Goal: Task Accomplishment & Management: Use online tool/utility

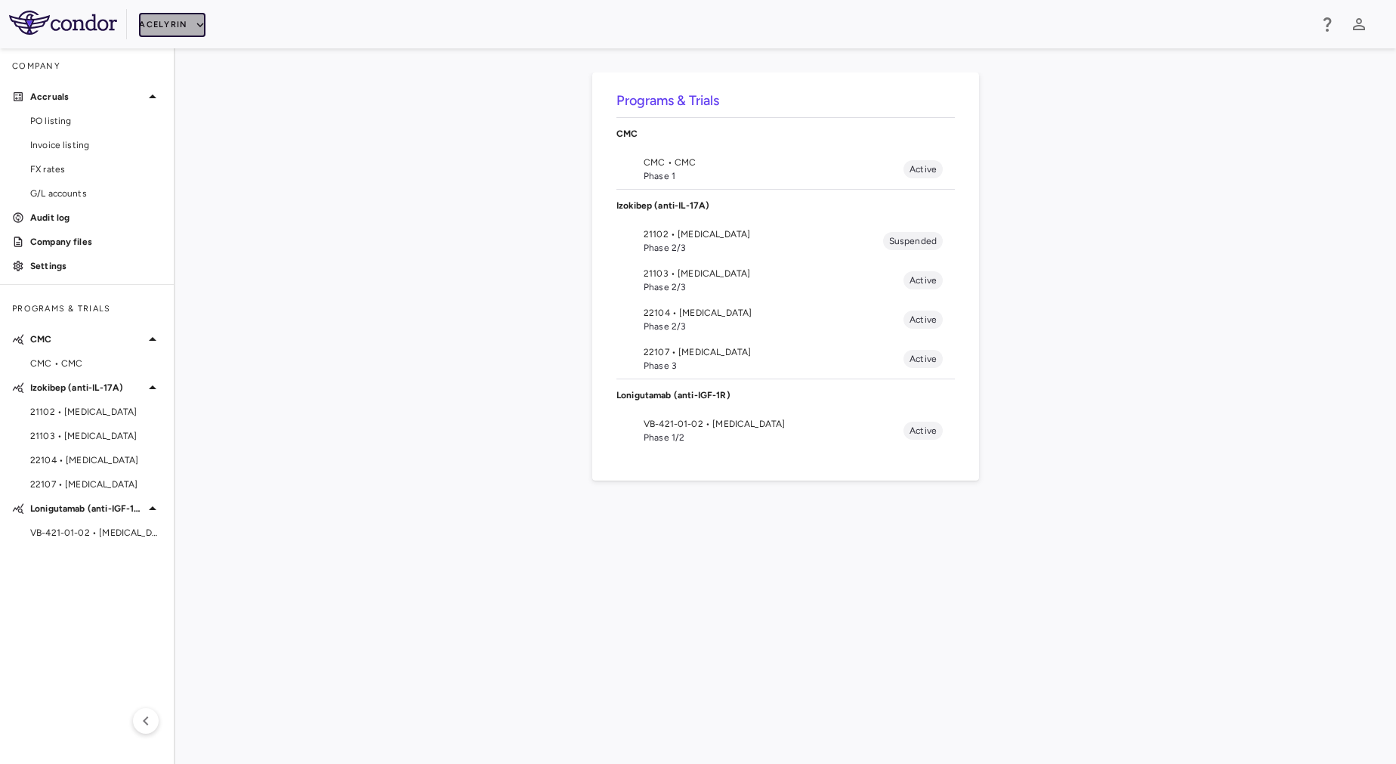
click at [183, 21] on button "Acelyrin" at bounding box center [172, 25] width 66 height 24
click at [189, 150] on li "BridgeBio, Inc." at bounding box center [202, 145] width 126 height 23
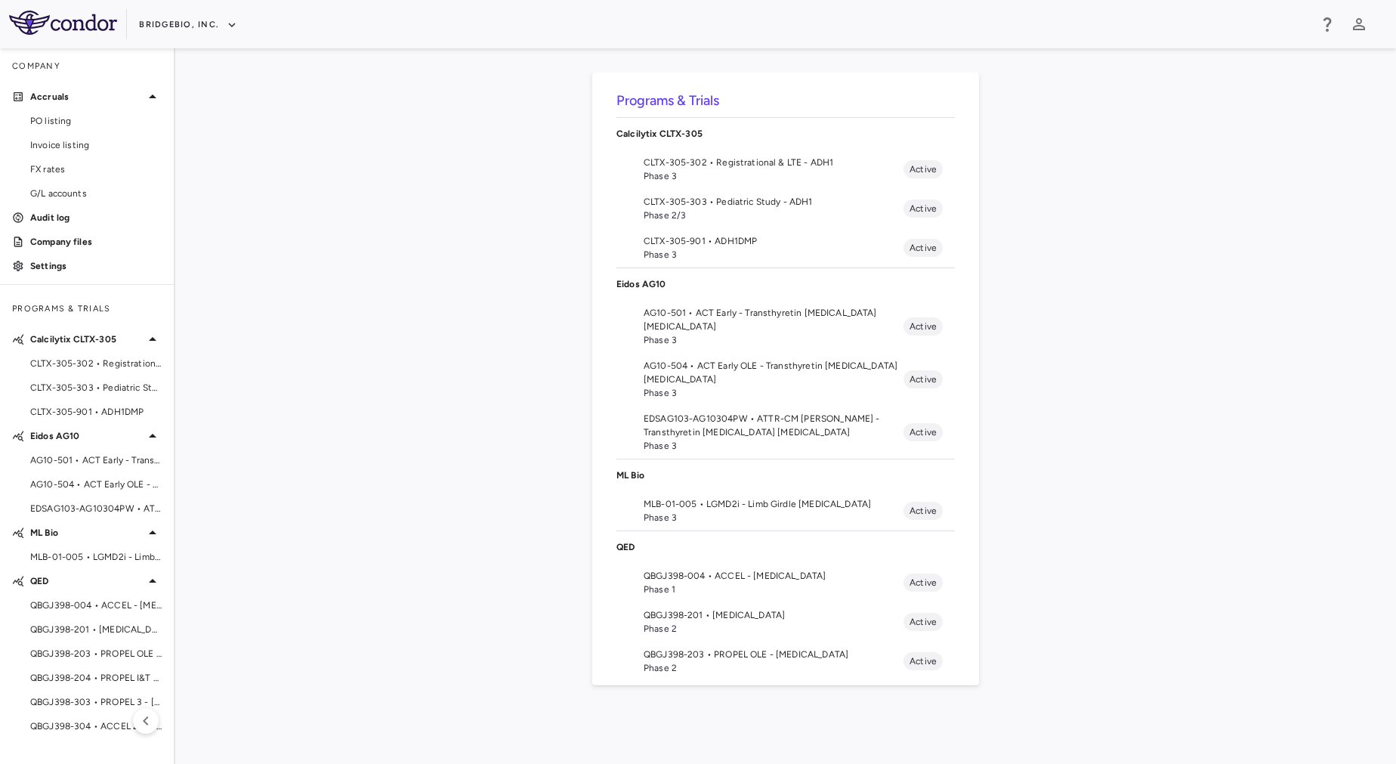
click at [695, 175] on span "Phase 3" at bounding box center [773, 176] width 260 height 14
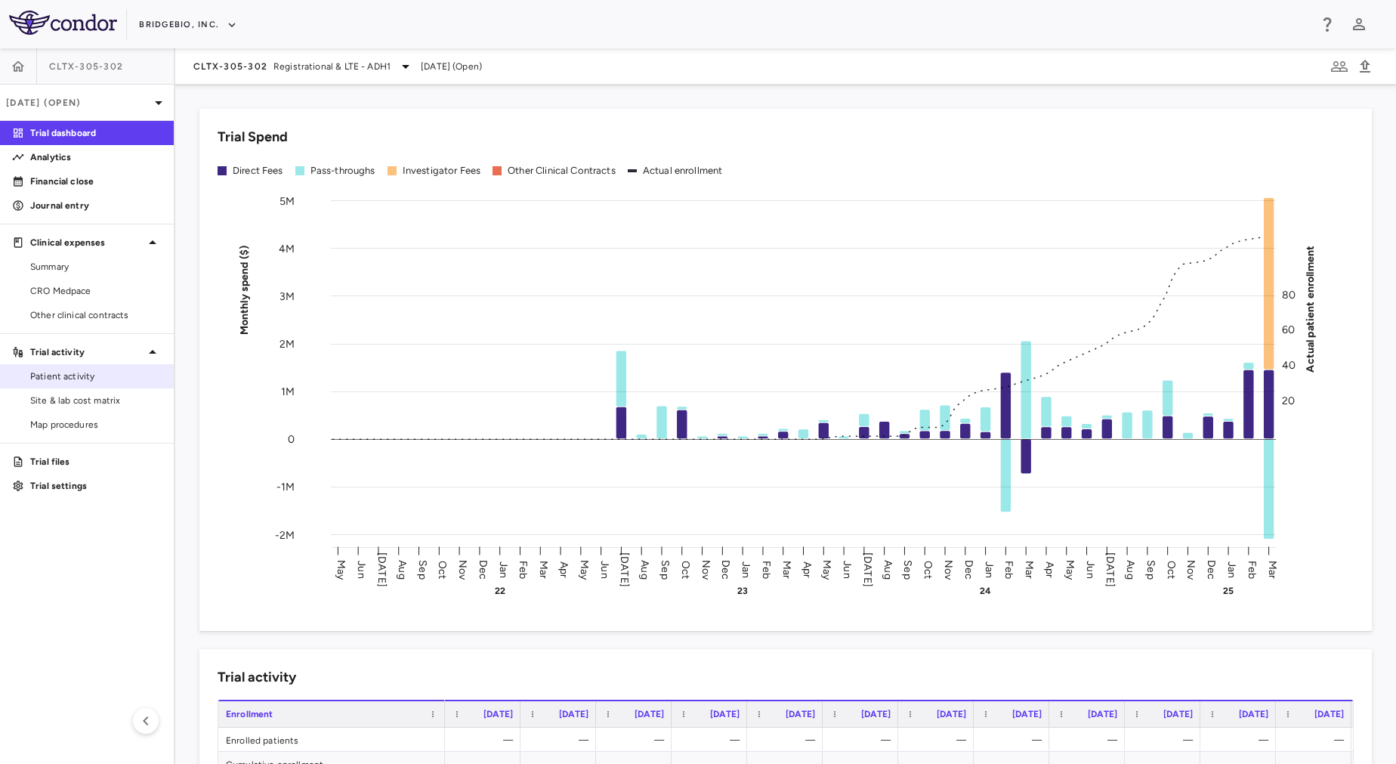
click at [131, 378] on span "Patient activity" at bounding box center [95, 376] width 131 height 14
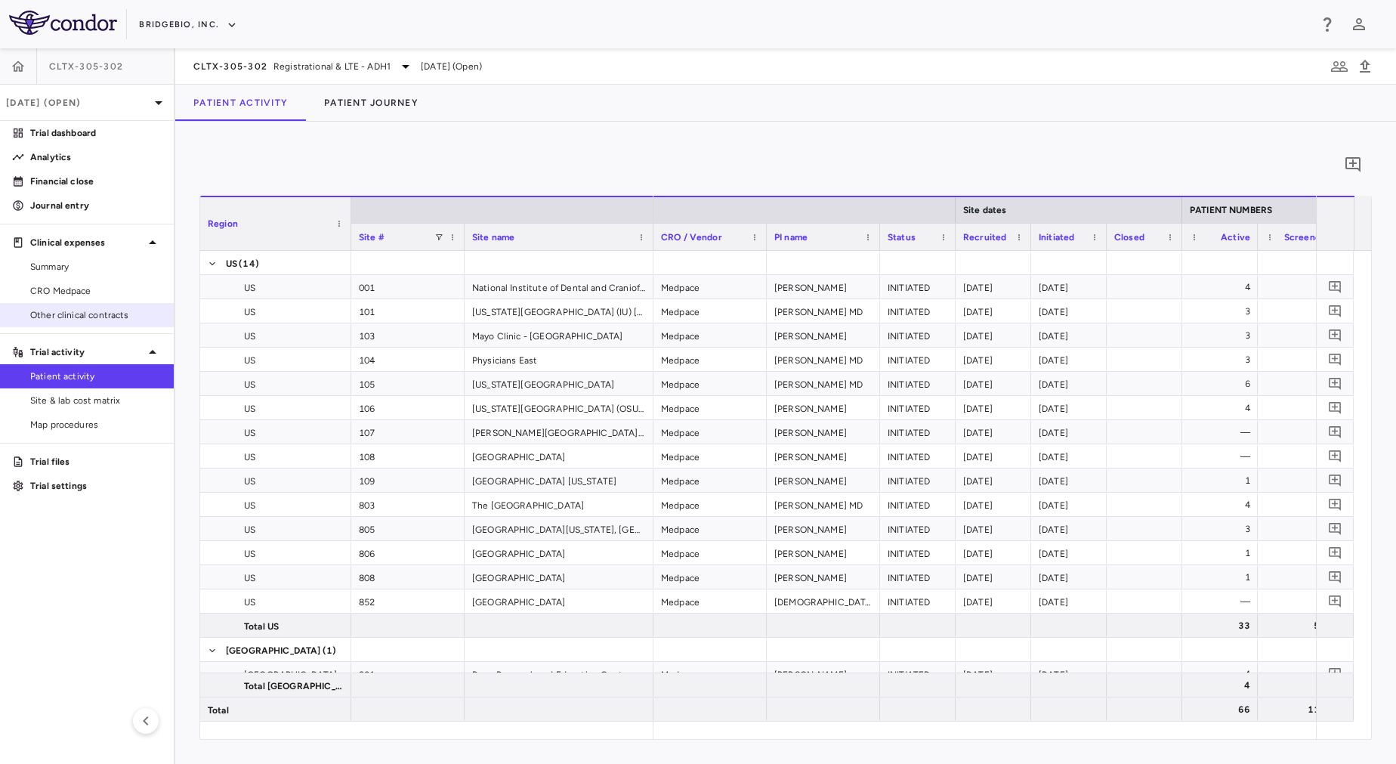
click at [125, 316] on span "Other clinical contracts" at bounding box center [95, 315] width 131 height 14
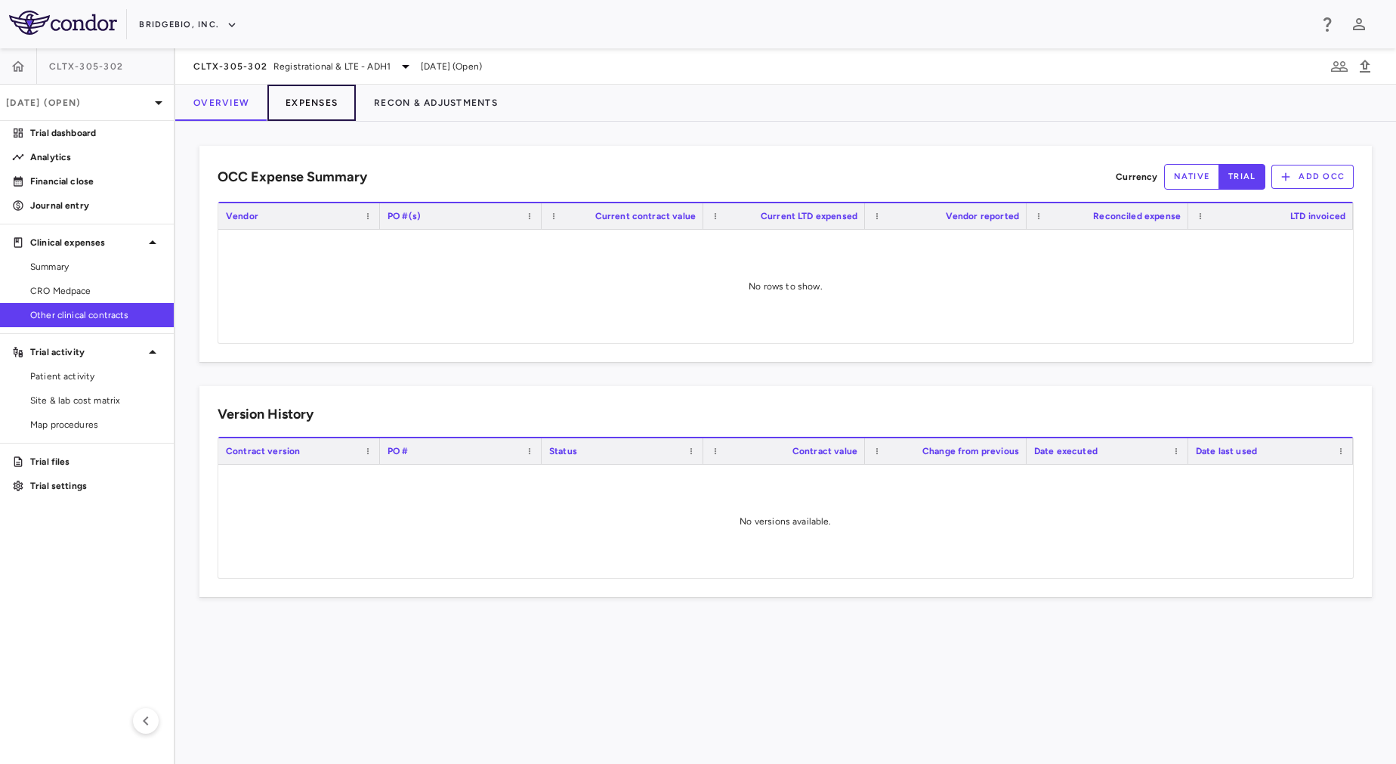
click at [319, 105] on button "Expenses" at bounding box center [311, 103] width 88 height 36
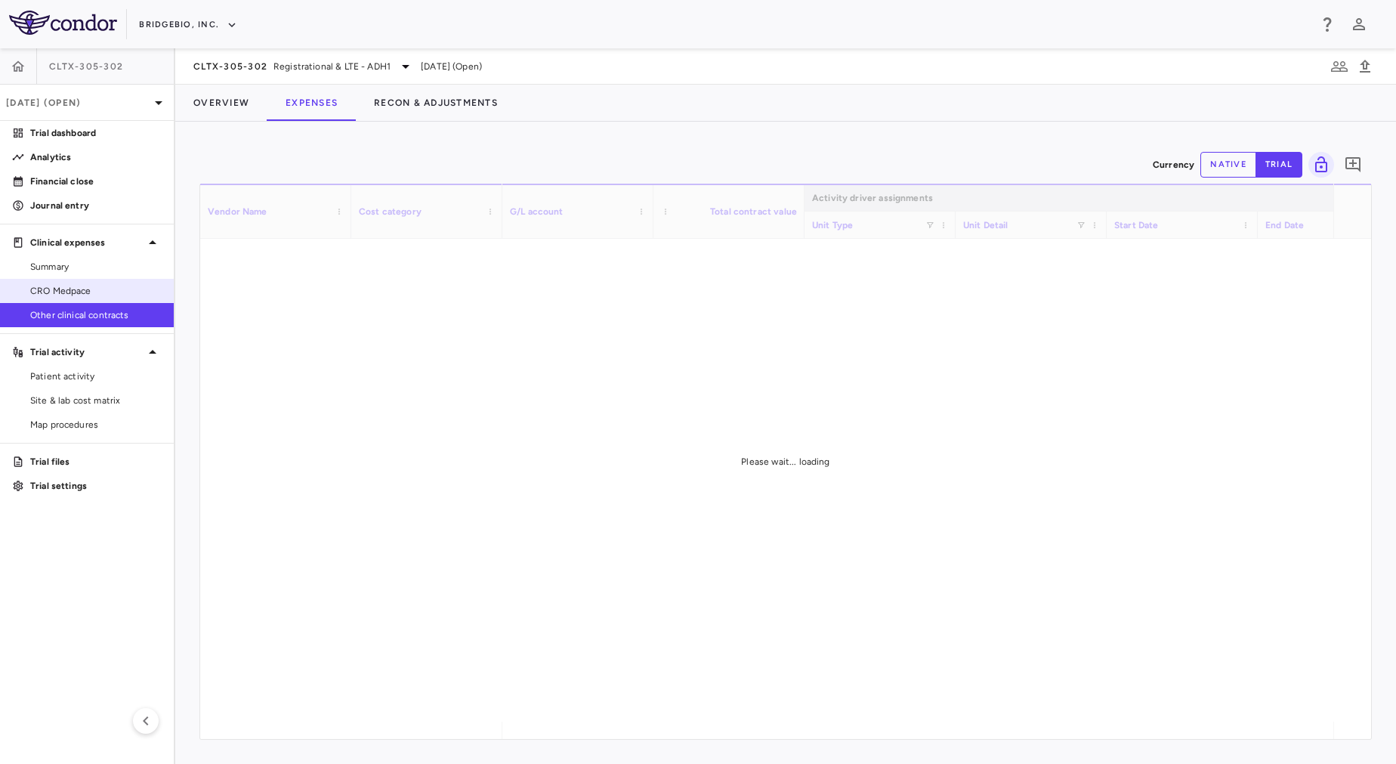
click at [92, 287] on span "CRO Medpace" at bounding box center [95, 291] width 131 height 14
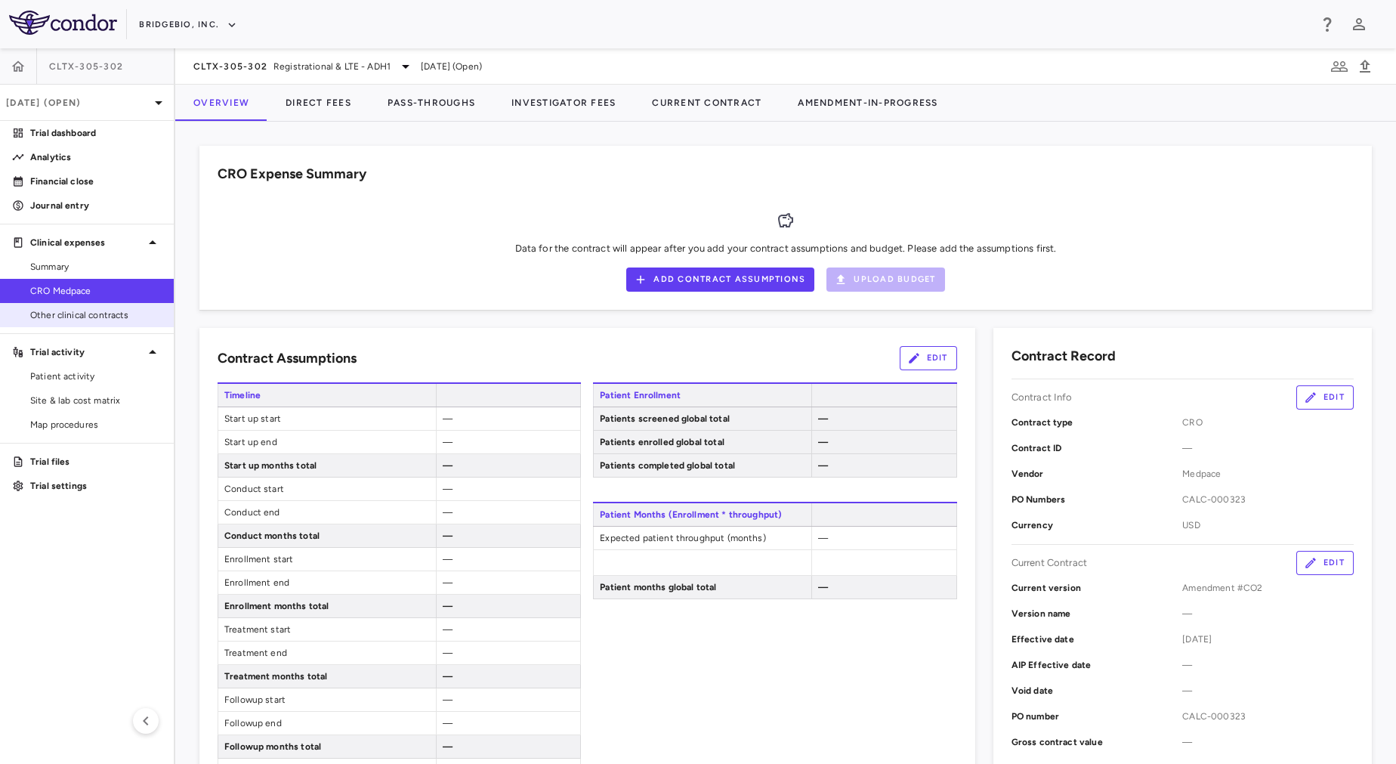
click at [122, 312] on span "Other clinical contracts" at bounding box center [95, 315] width 131 height 14
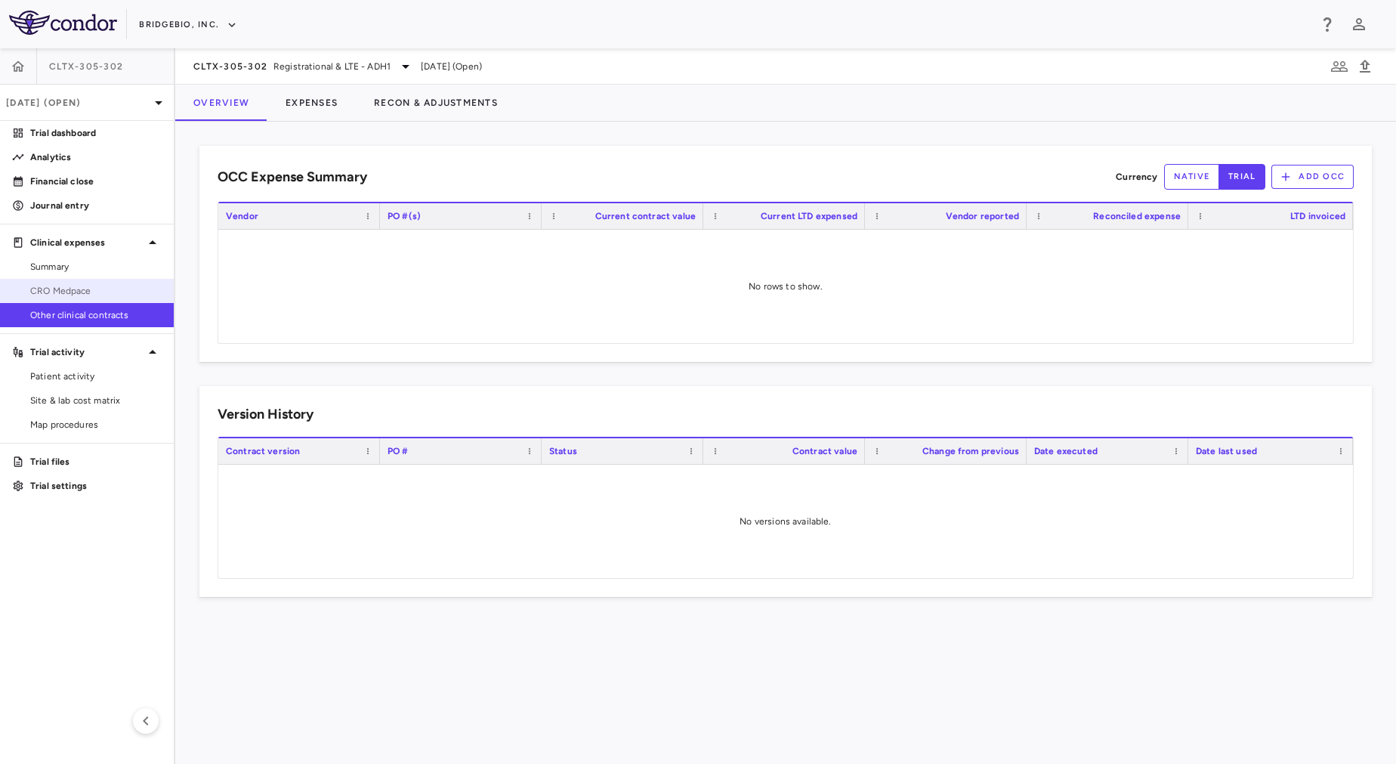
click at [88, 284] on span "CRO Medpace" at bounding box center [95, 291] width 131 height 14
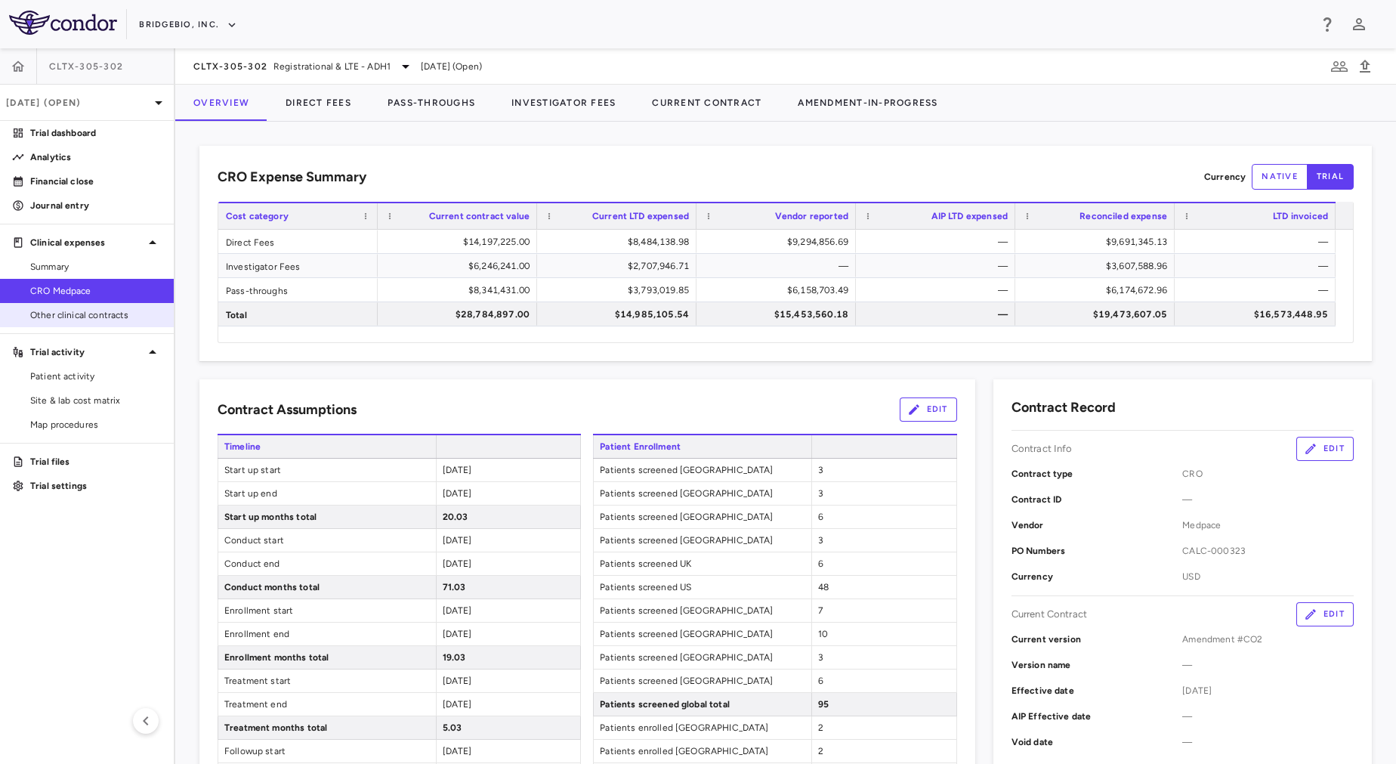
click at [61, 308] on span "Other clinical contracts" at bounding box center [95, 315] width 131 height 14
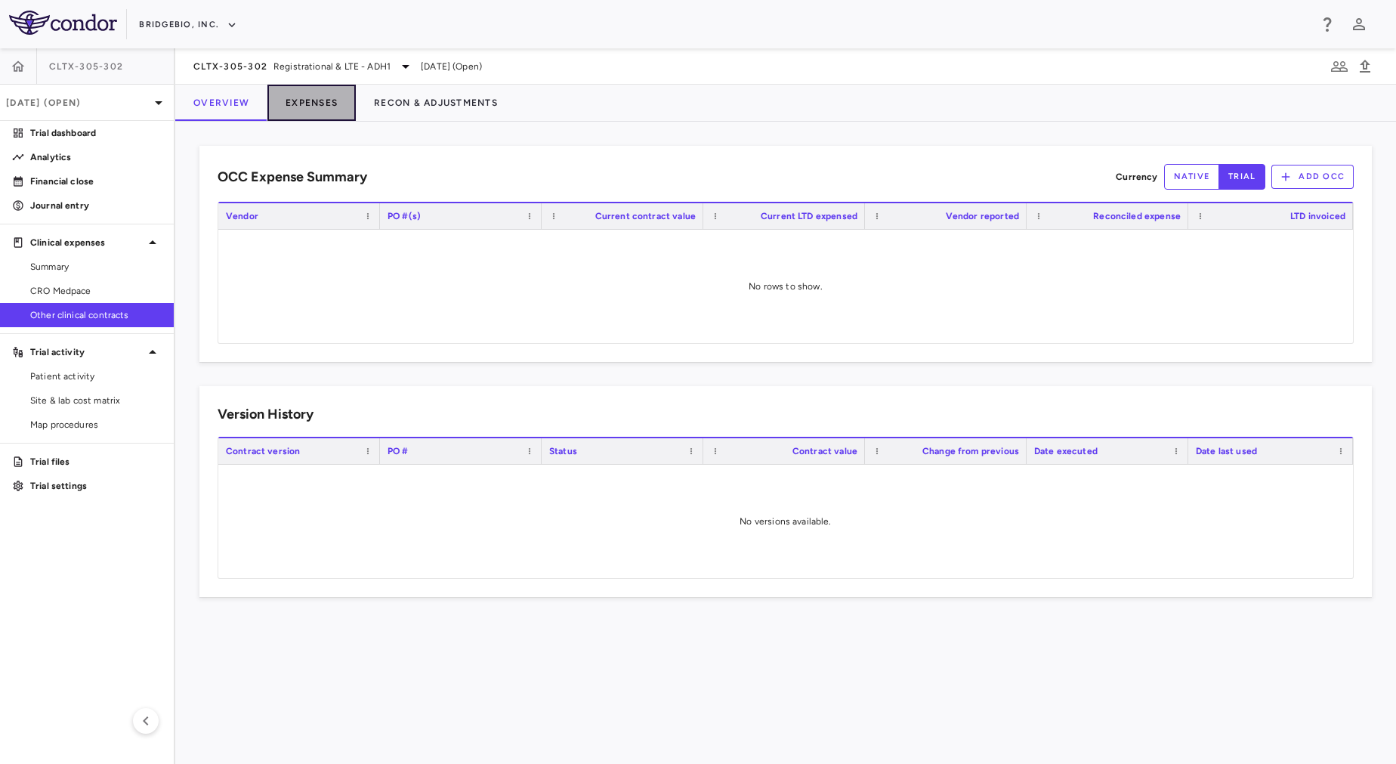
click at [285, 116] on button "Expenses" at bounding box center [311, 103] width 88 height 36
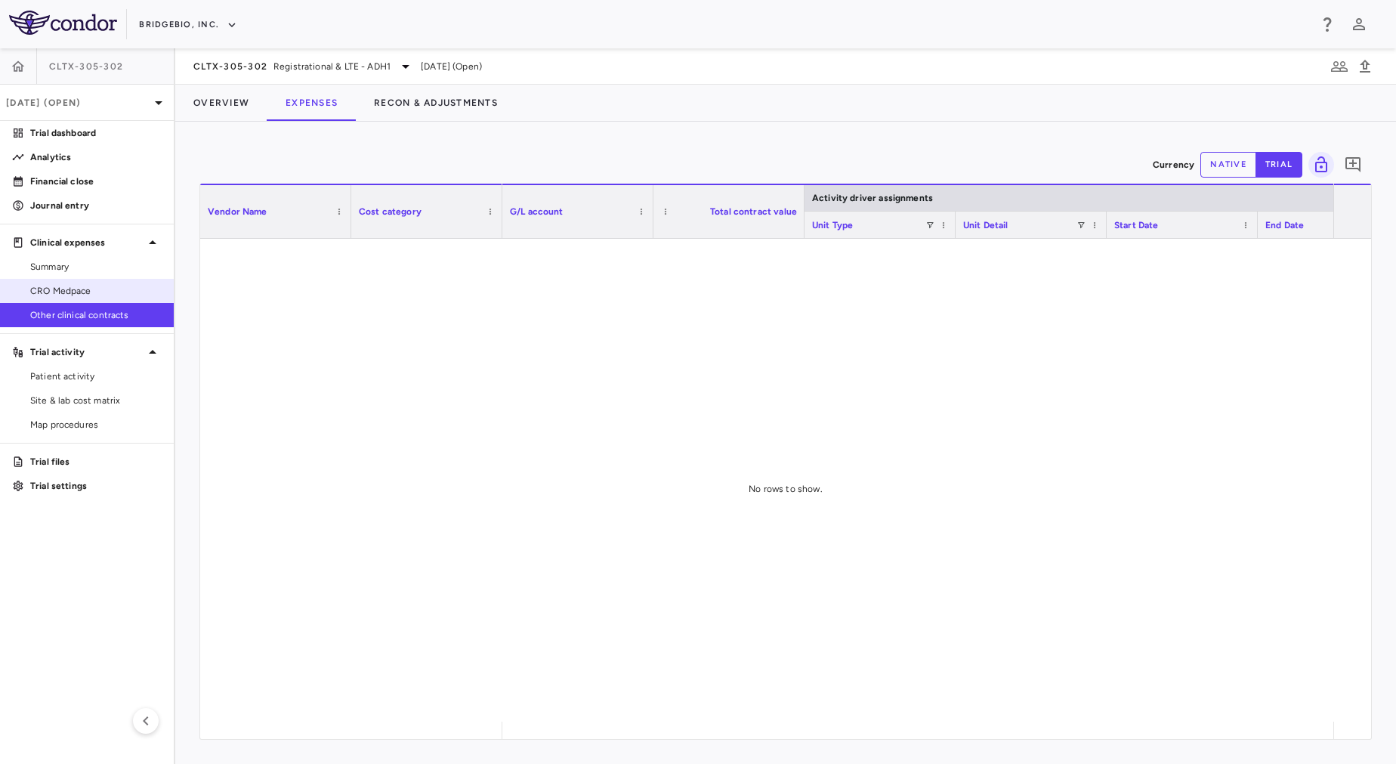
click at [36, 299] on link "CRO Medpace" at bounding box center [87, 290] width 174 height 23
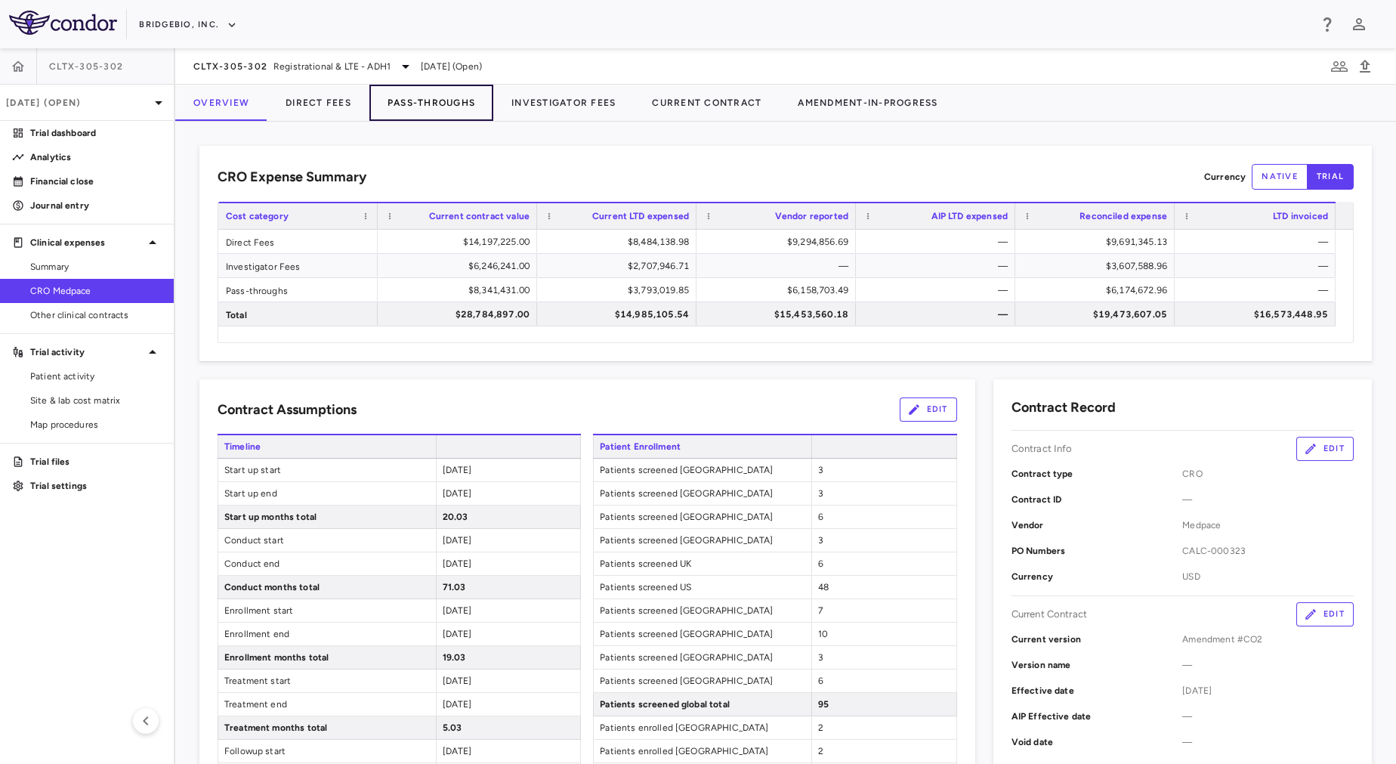
click at [452, 100] on button "Pass-Throughs" at bounding box center [431, 103] width 124 height 36
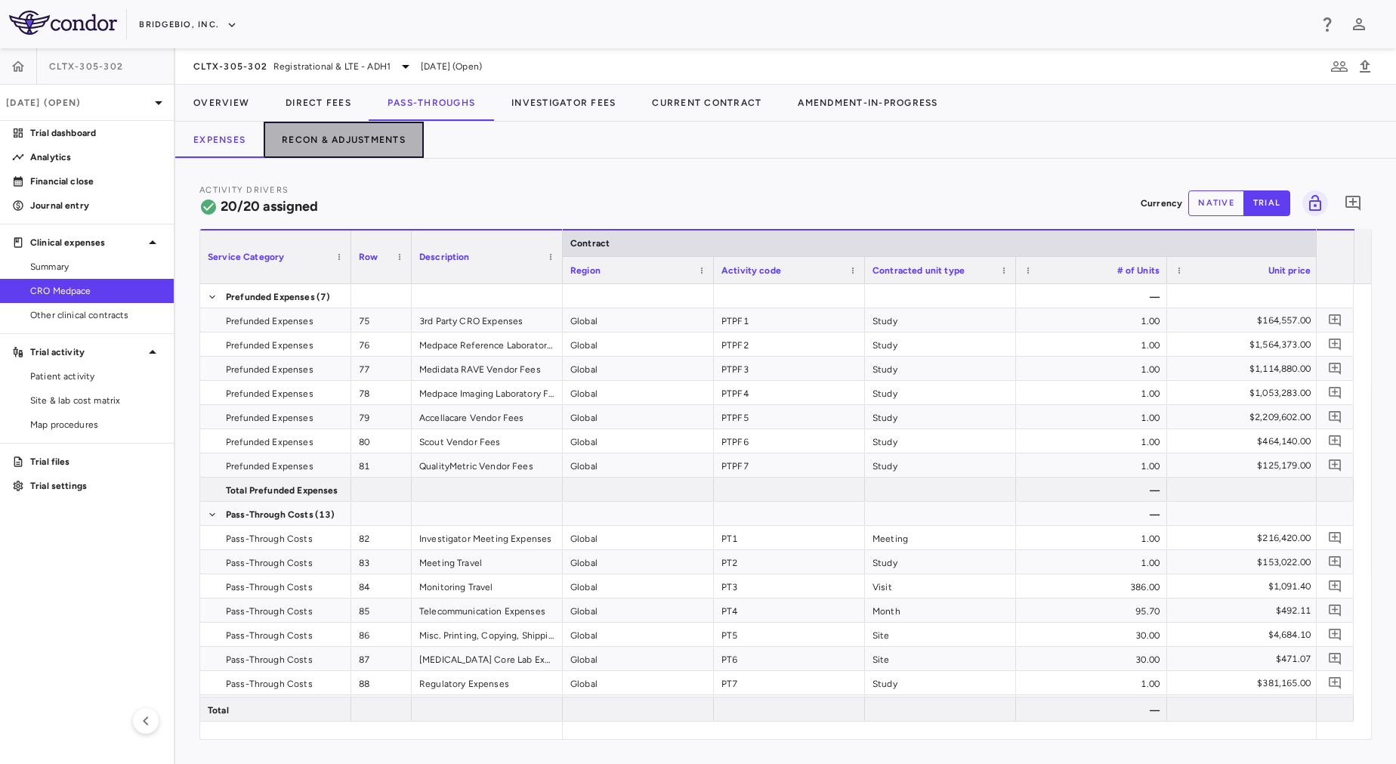
click at [366, 150] on button "Recon & Adjustments" at bounding box center [344, 140] width 160 height 36
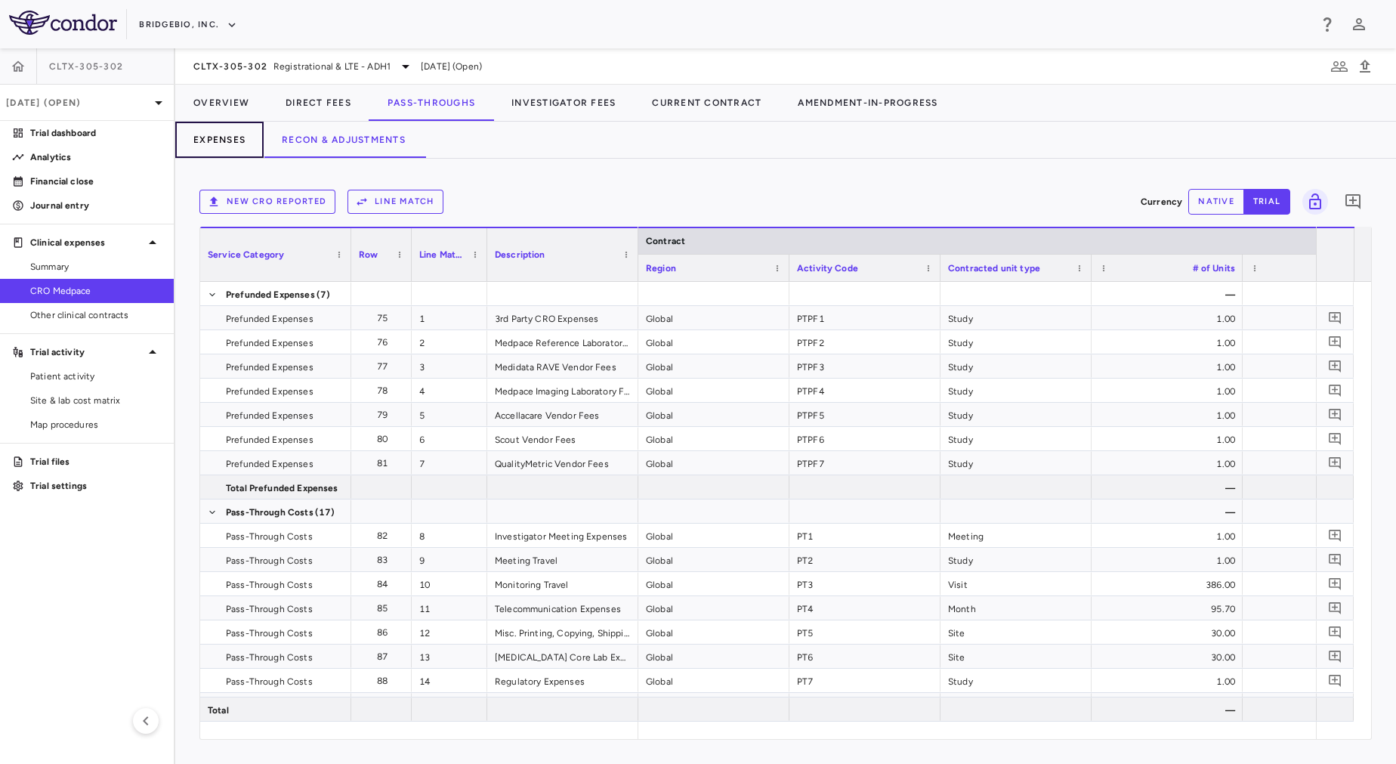
click at [225, 144] on button "Expenses" at bounding box center [219, 140] width 88 height 36
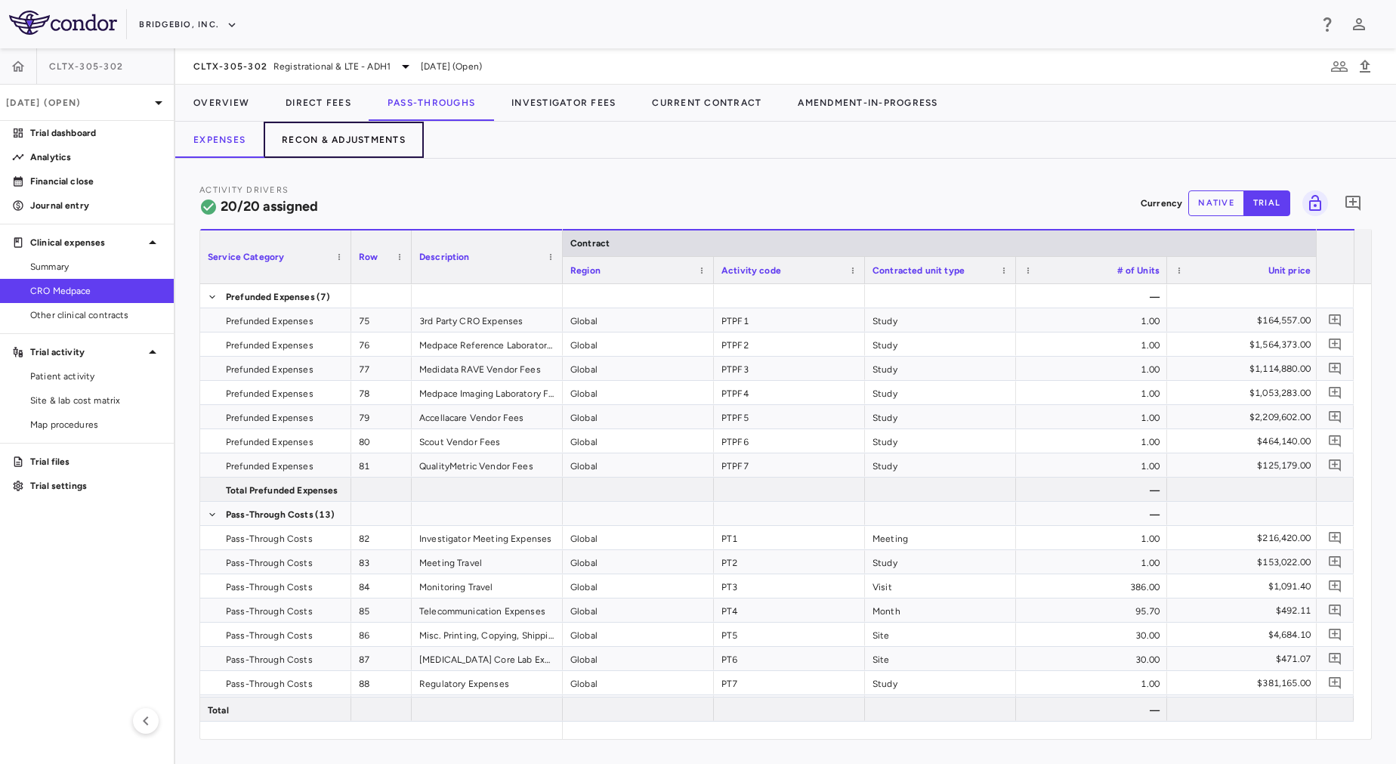
click at [330, 140] on button "Recon & Adjustments" at bounding box center [344, 140] width 160 height 36
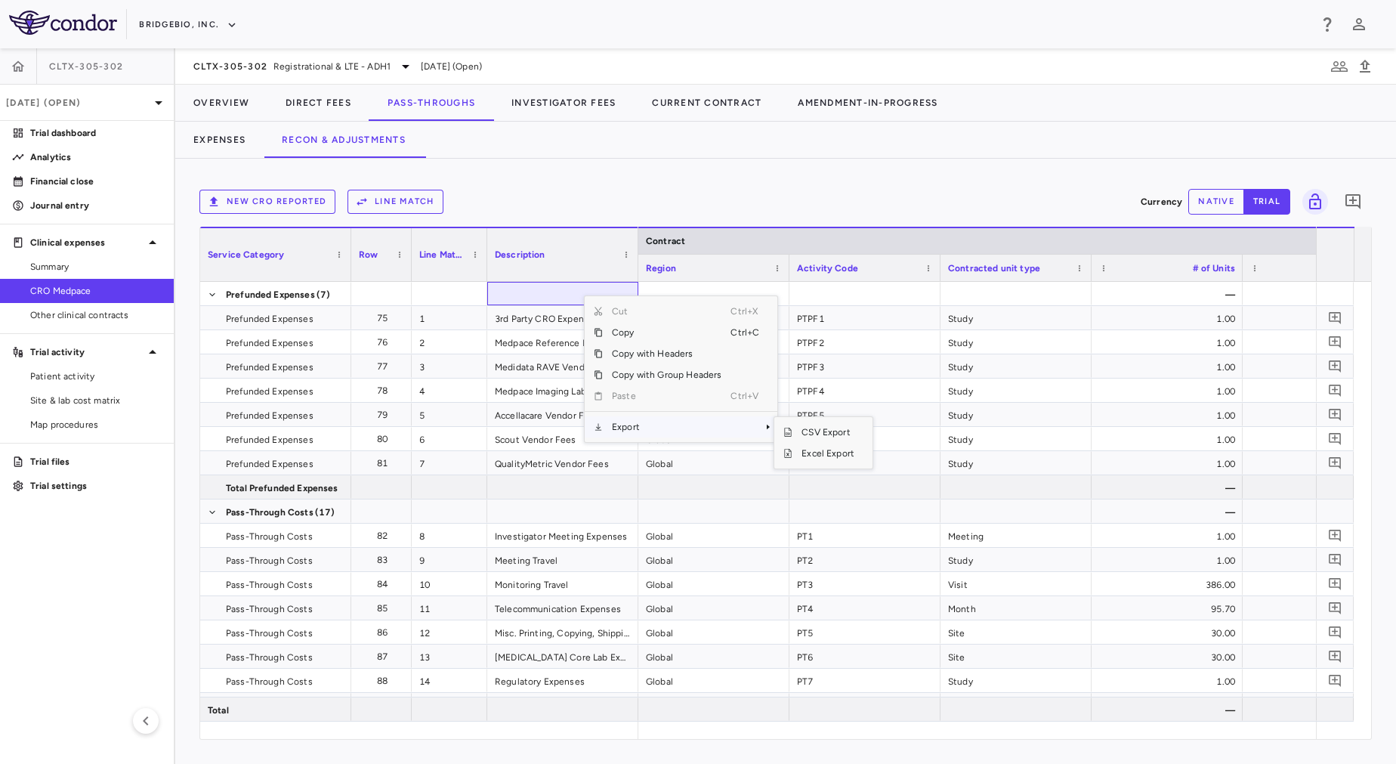
click at [678, 428] on span "Export" at bounding box center [667, 426] width 128 height 21
click at [828, 454] on span "Excel Export" at bounding box center [827, 453] width 71 height 21
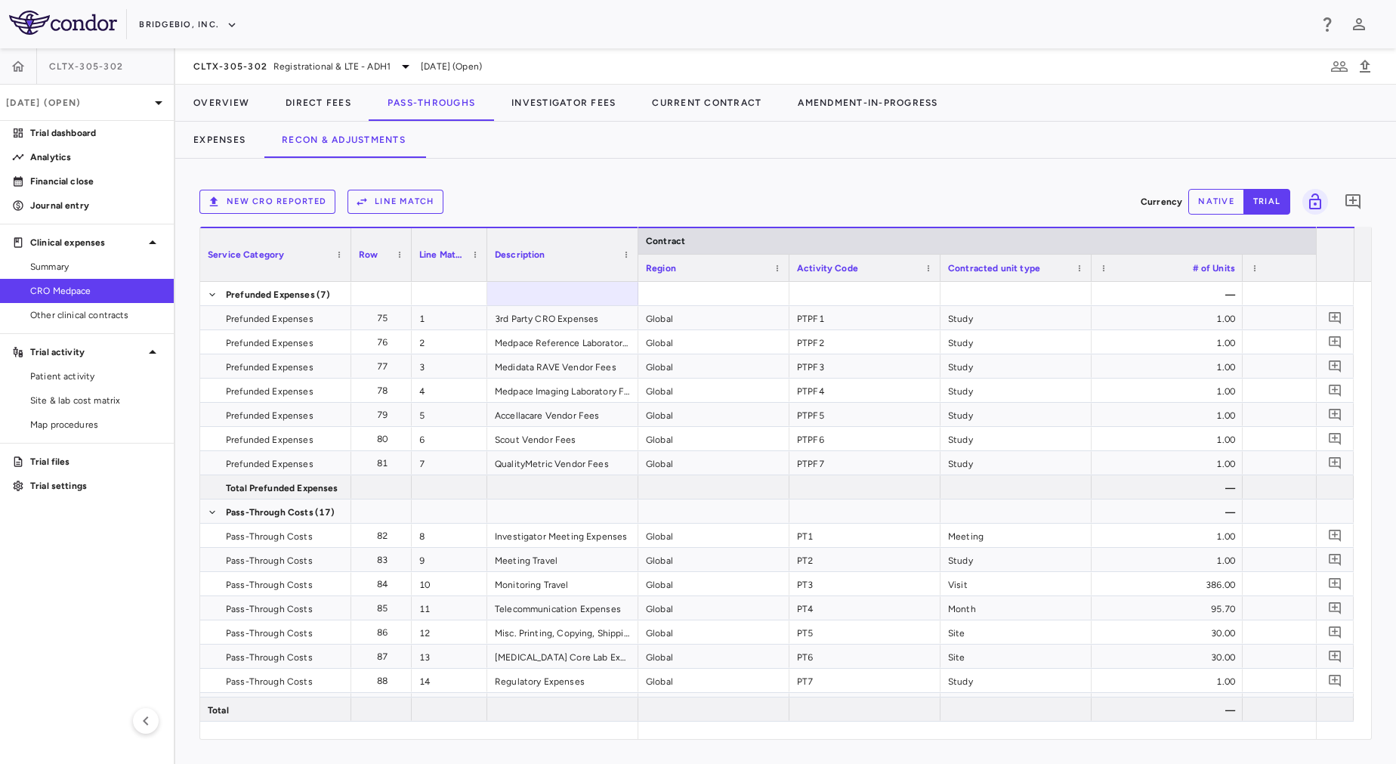
click at [698, 209] on div "New CRO reported Line Match" at bounding box center [666, 202] width 935 height 24
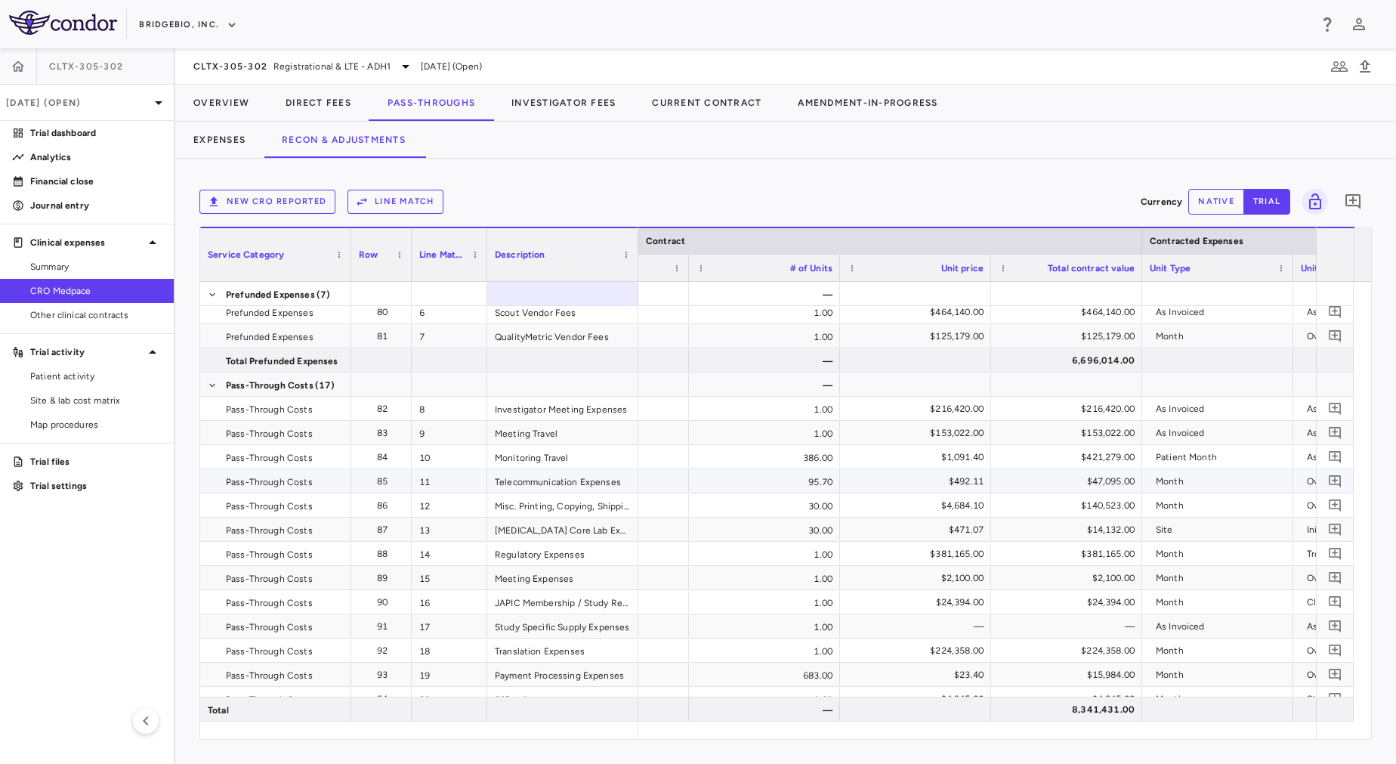
scroll to position [128, 0]
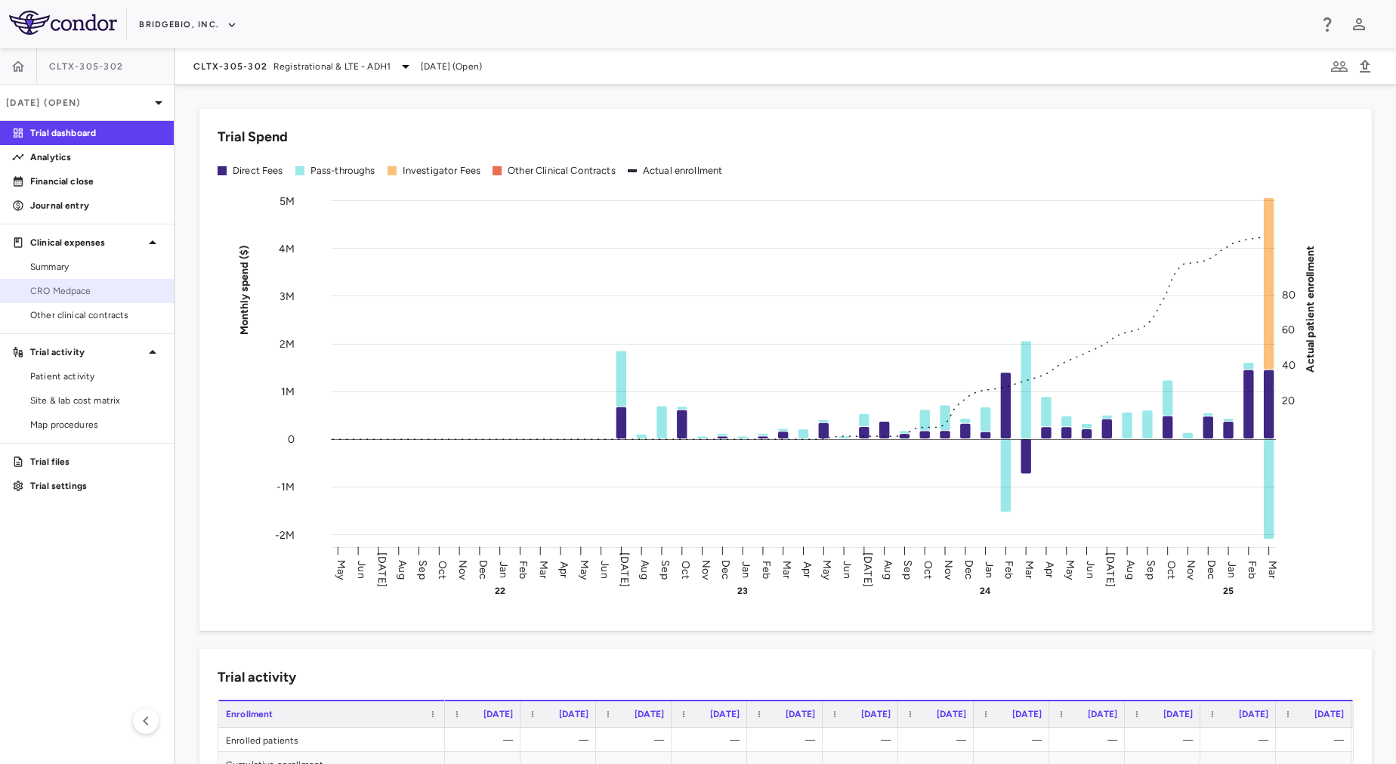
click at [100, 291] on span "CRO Medpace" at bounding box center [95, 291] width 131 height 14
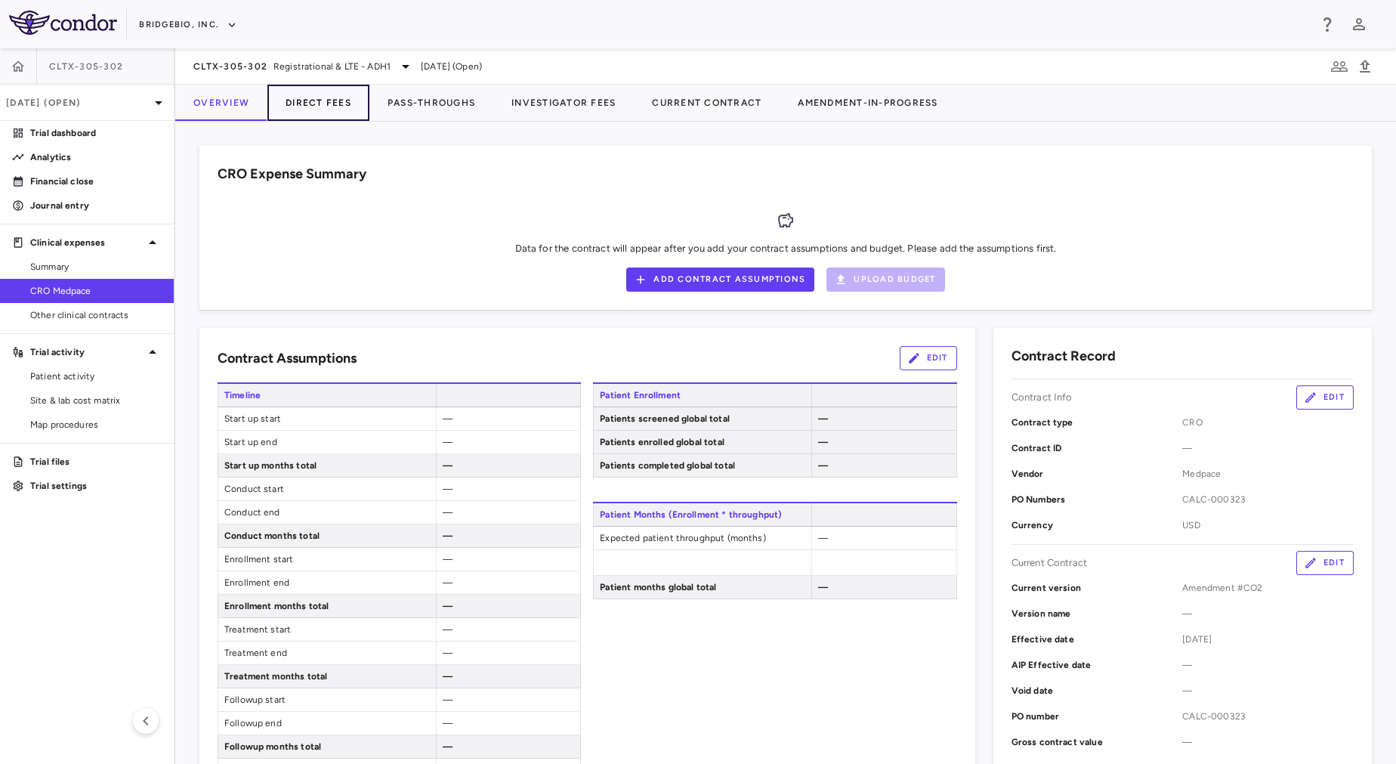
click at [329, 100] on button "Direct Fees" at bounding box center [318, 103] width 102 height 36
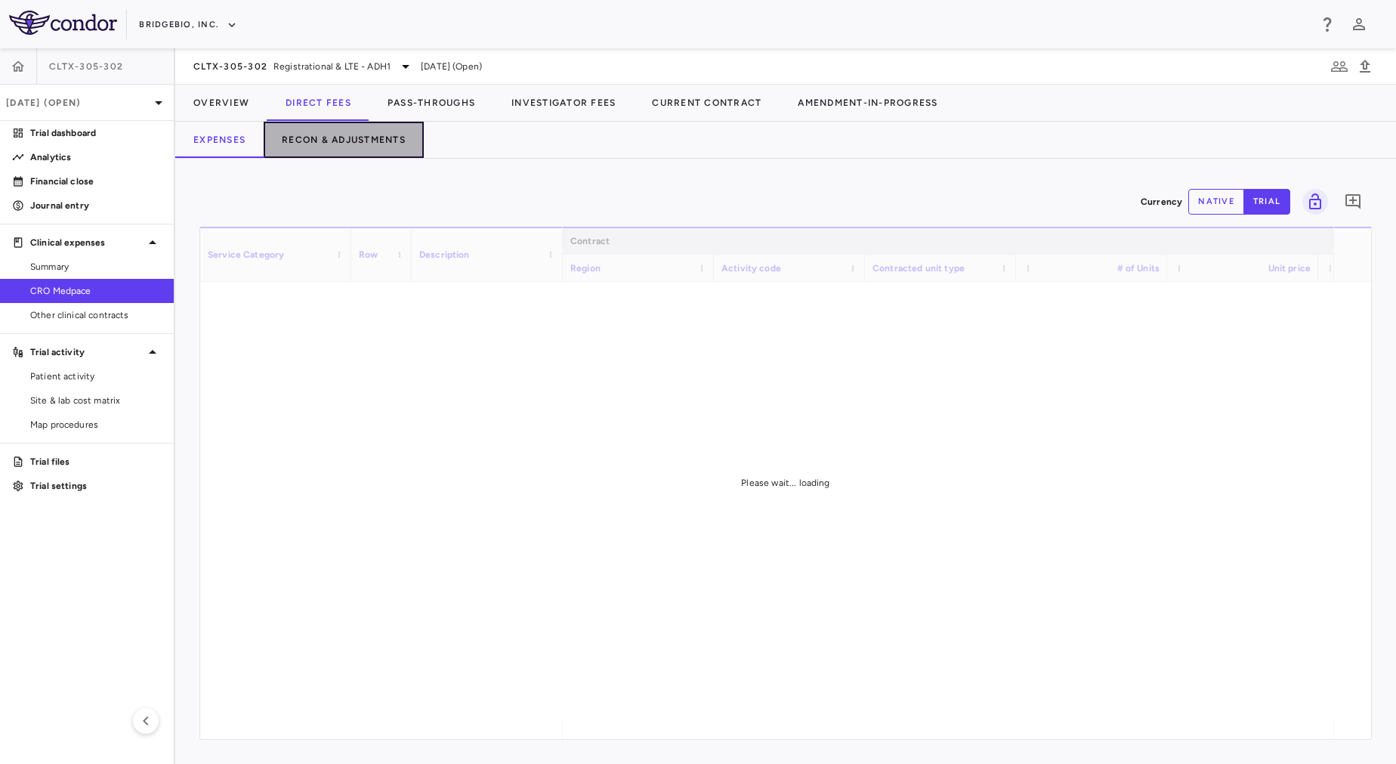
click at [381, 128] on button "Recon & Adjustments" at bounding box center [344, 140] width 160 height 36
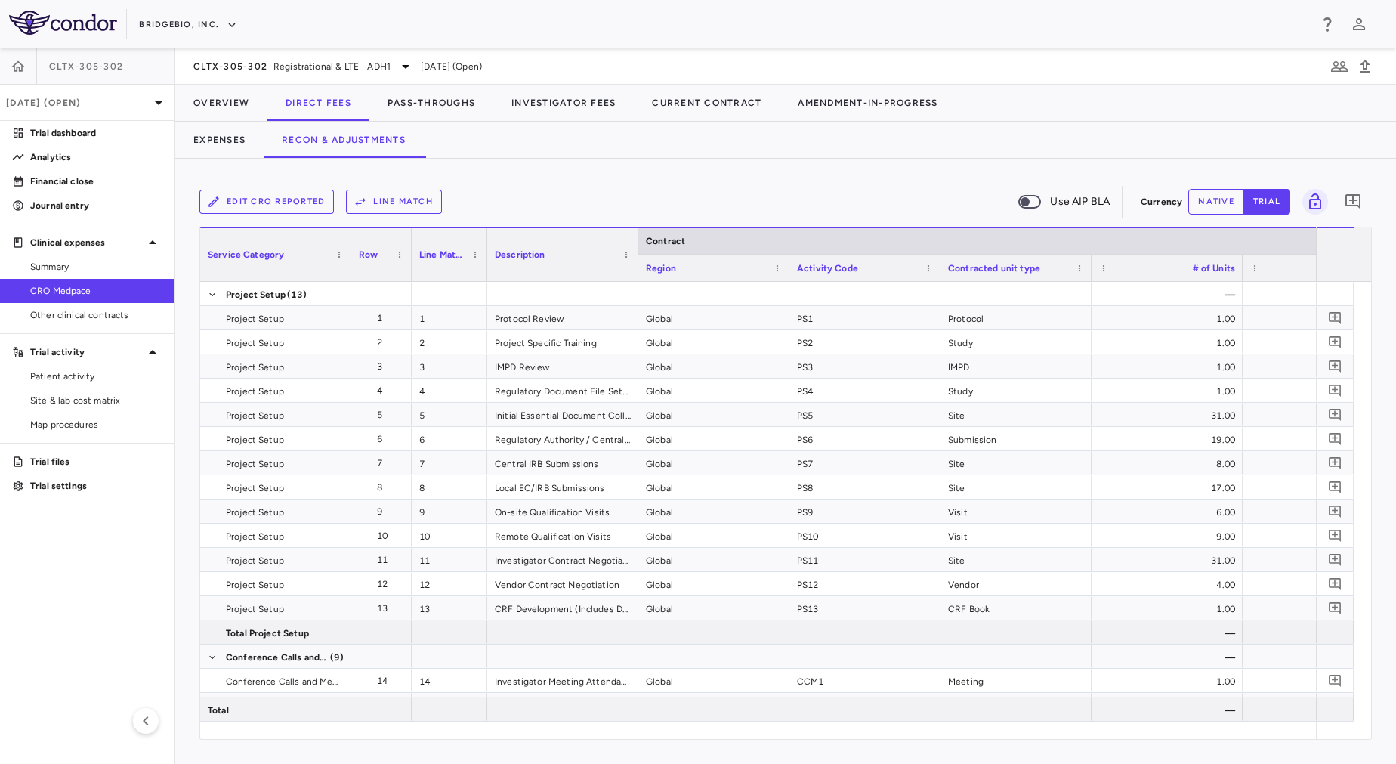
click at [275, 193] on button "Edit CRO reported" at bounding box center [266, 202] width 134 height 24
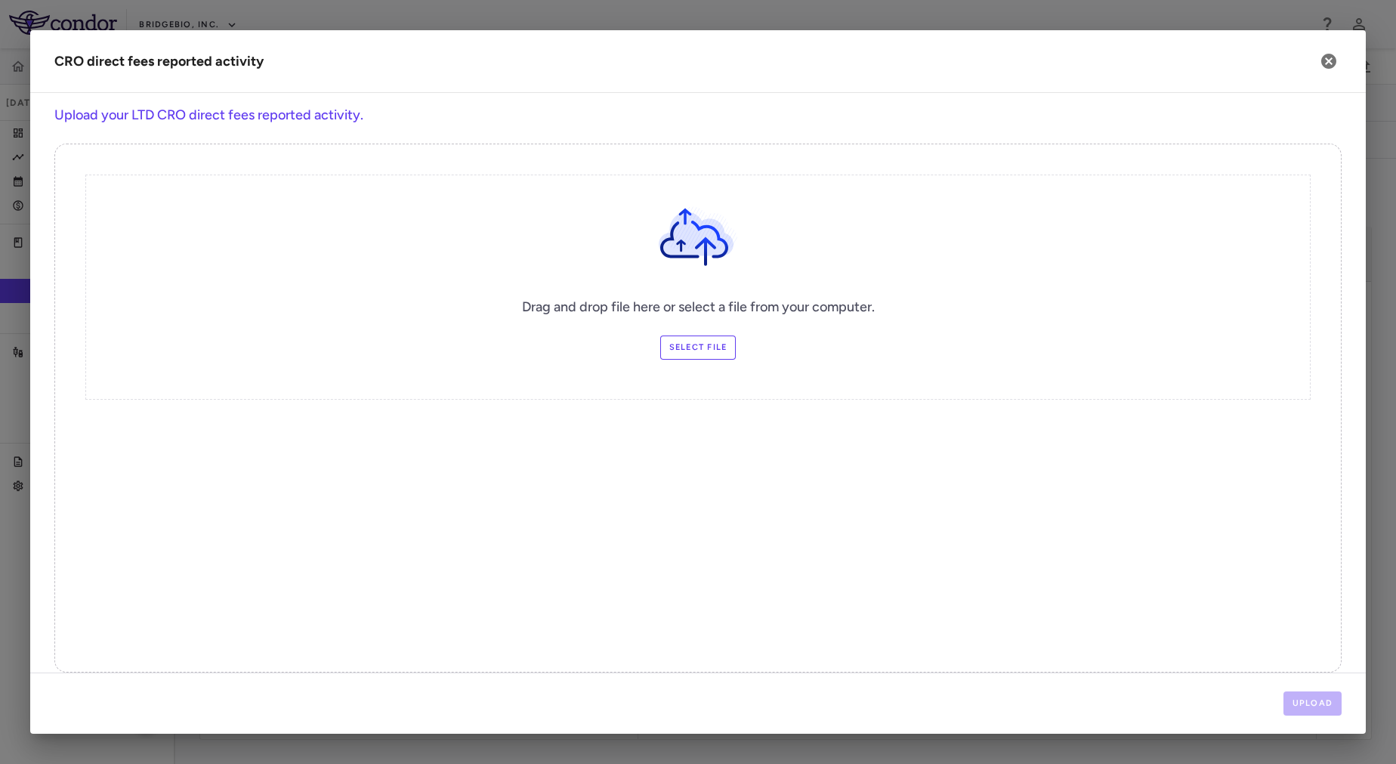
click at [692, 351] on label "Select file" at bounding box center [698, 347] width 76 height 24
click at [0, 0] on input "Select file" at bounding box center [0, 0] width 0 height 0
drag, startPoint x: 1318, startPoint y: 705, endPoint x: 1036, endPoint y: 603, distance: 299.9
click at [1036, 603] on div "CRO direct fees reported activity Upload your LTD CRO direct fees reported acti…" at bounding box center [697, 381] width 1335 height 703
click at [1320, 699] on button "Upload" at bounding box center [1312, 703] width 59 height 24
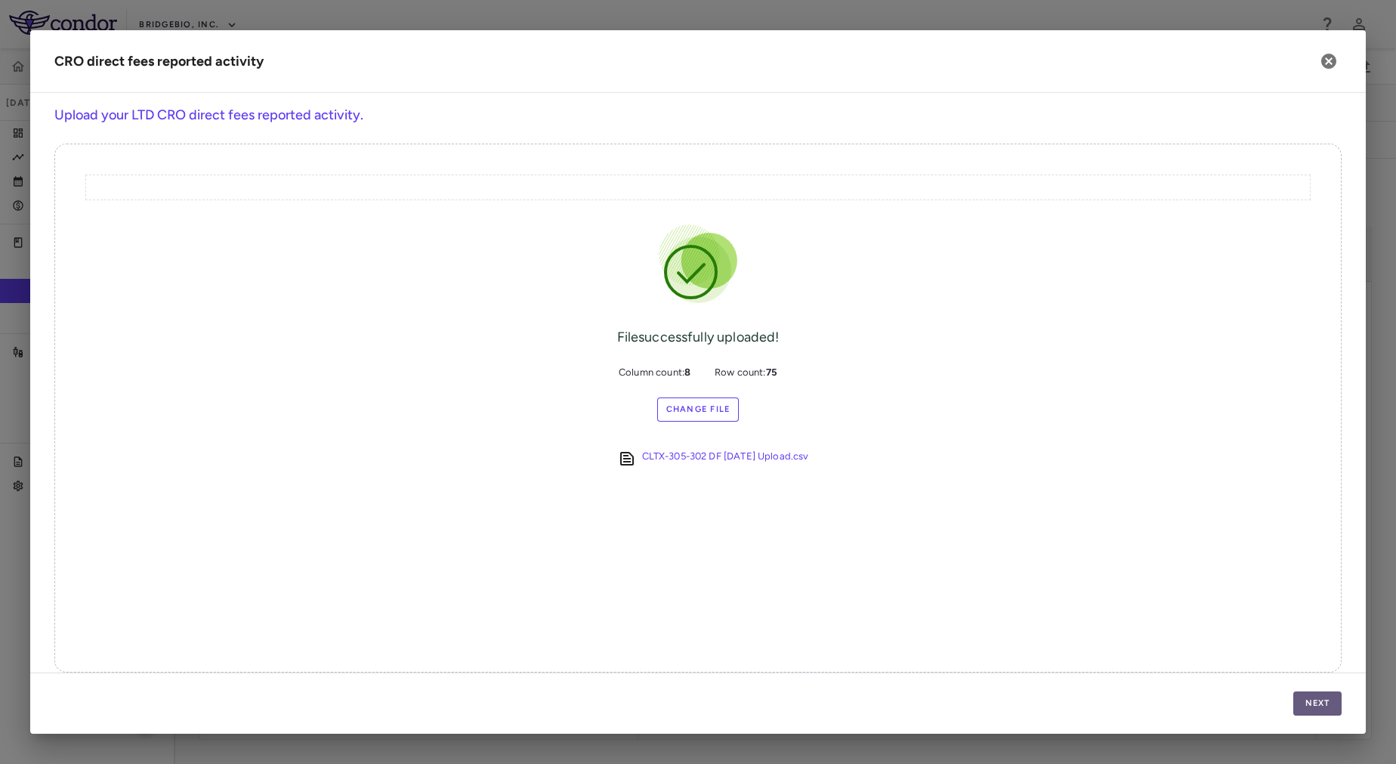
click at [1332, 700] on button "Next" at bounding box center [1317, 703] width 48 height 24
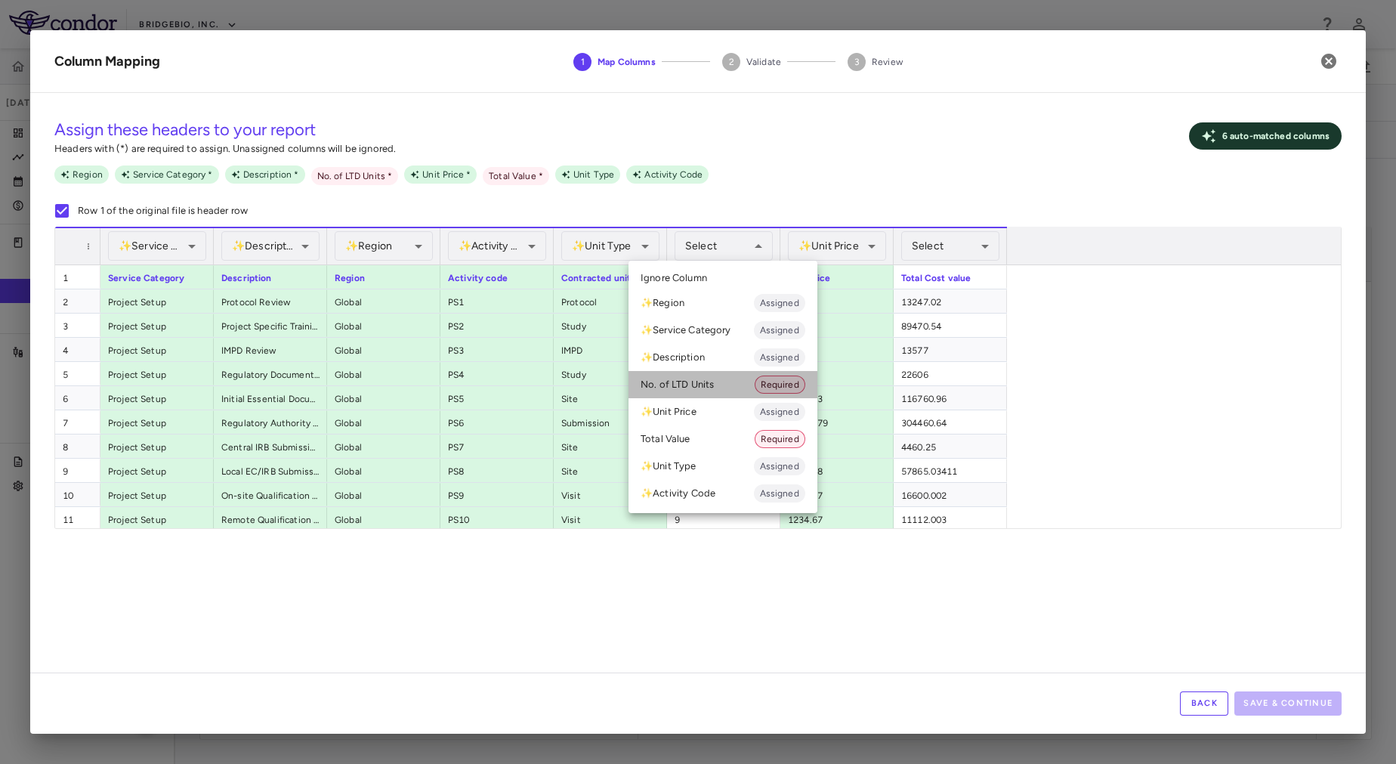
click at [706, 384] on li "No. of LTD Units Required" at bounding box center [722, 384] width 189 height 27
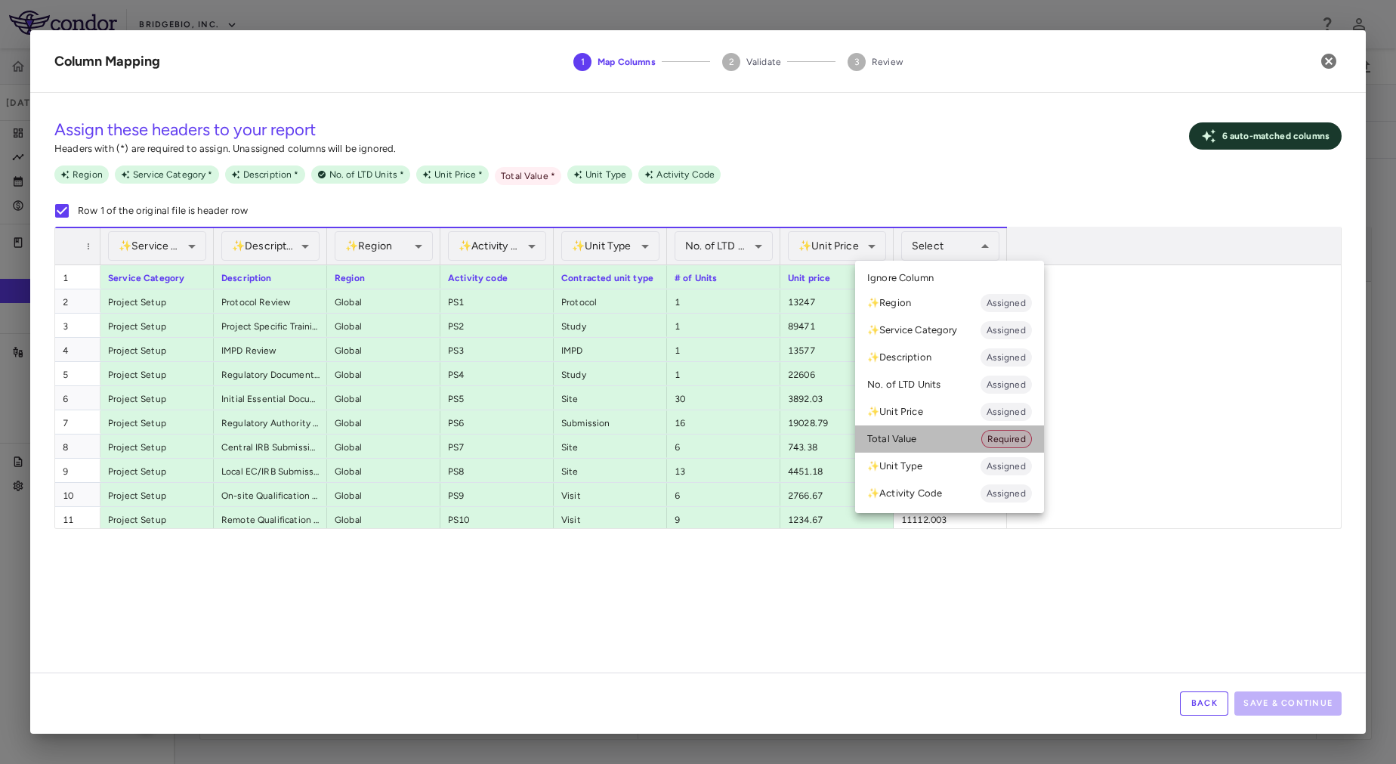
click at [955, 443] on li "Total Value Required" at bounding box center [949, 438] width 189 height 27
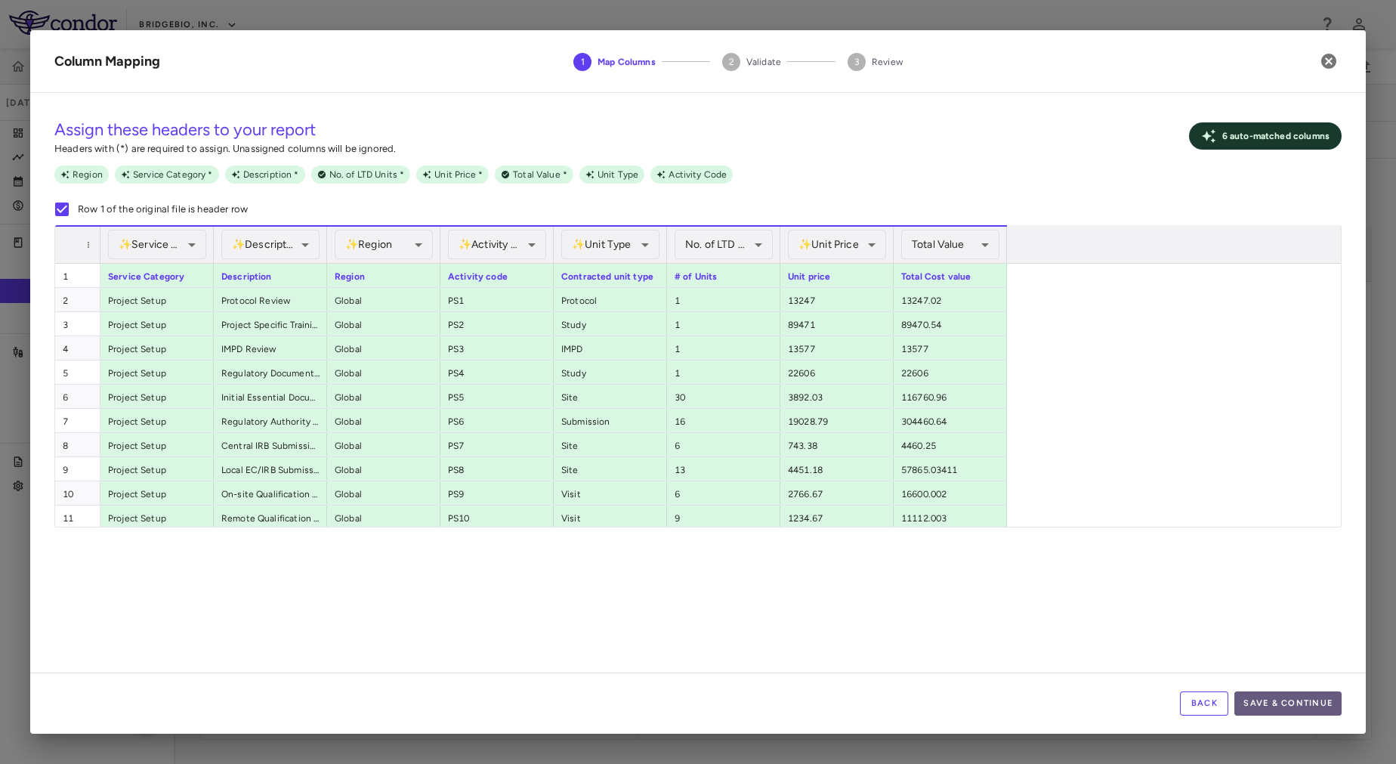
click at [1291, 702] on button "Save & Continue" at bounding box center [1287, 703] width 107 height 24
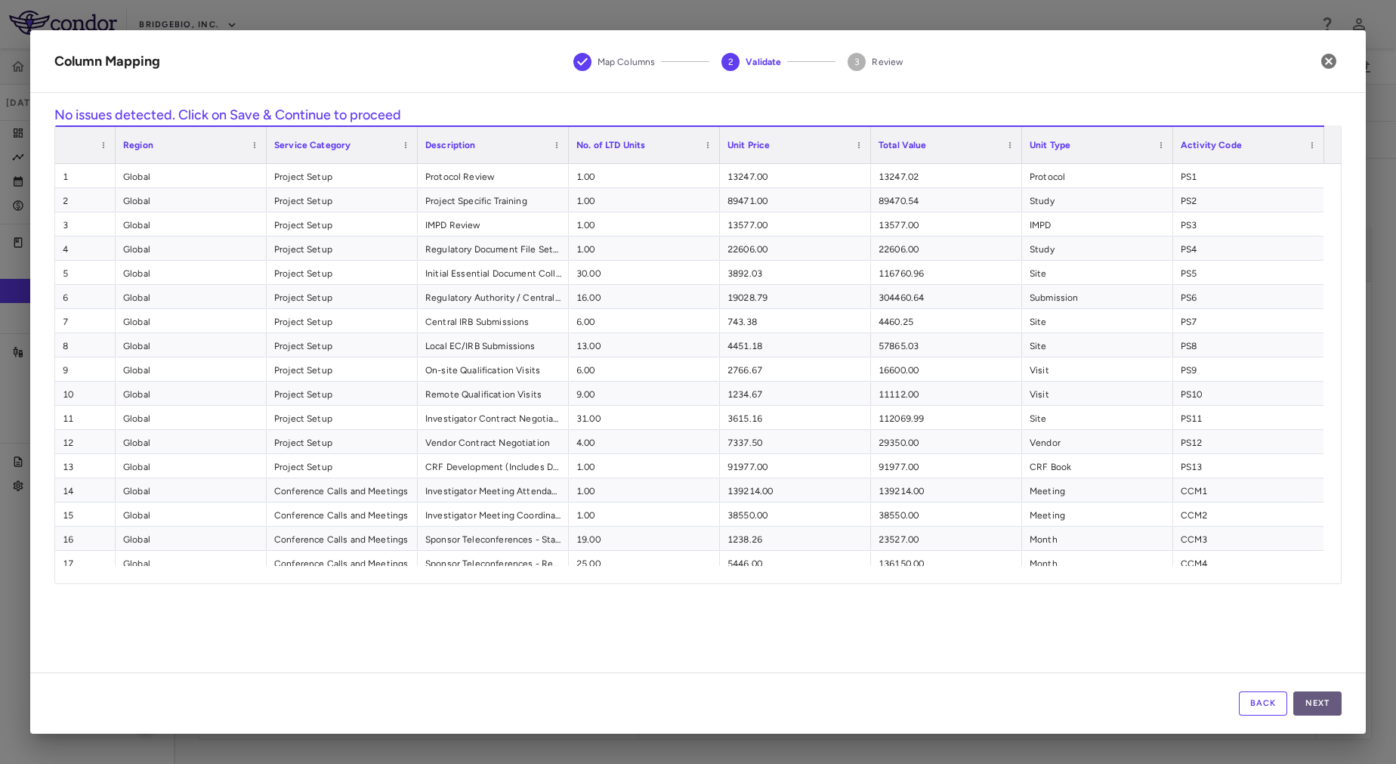
click at [1326, 708] on button "Next" at bounding box center [1317, 703] width 48 height 24
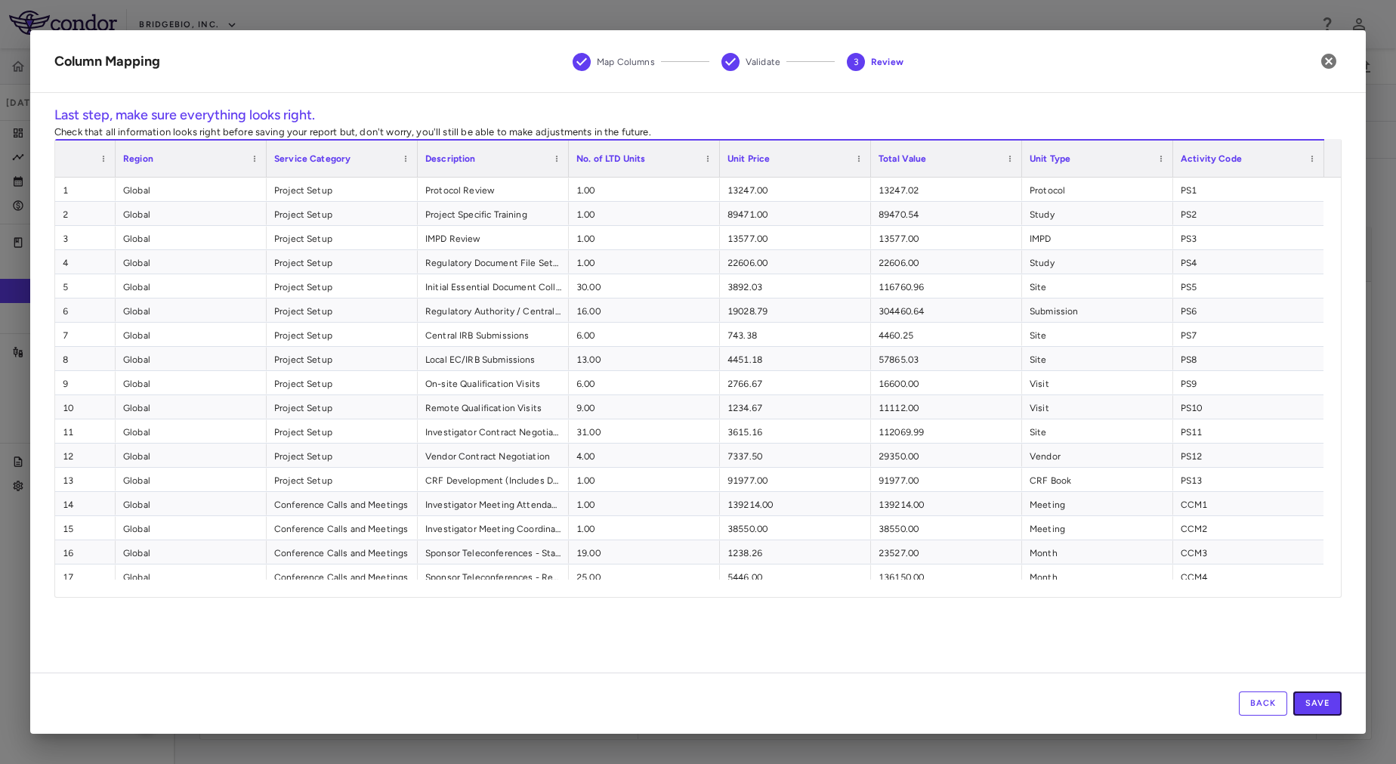
click at [1326, 708] on button "Save" at bounding box center [1317, 703] width 48 height 24
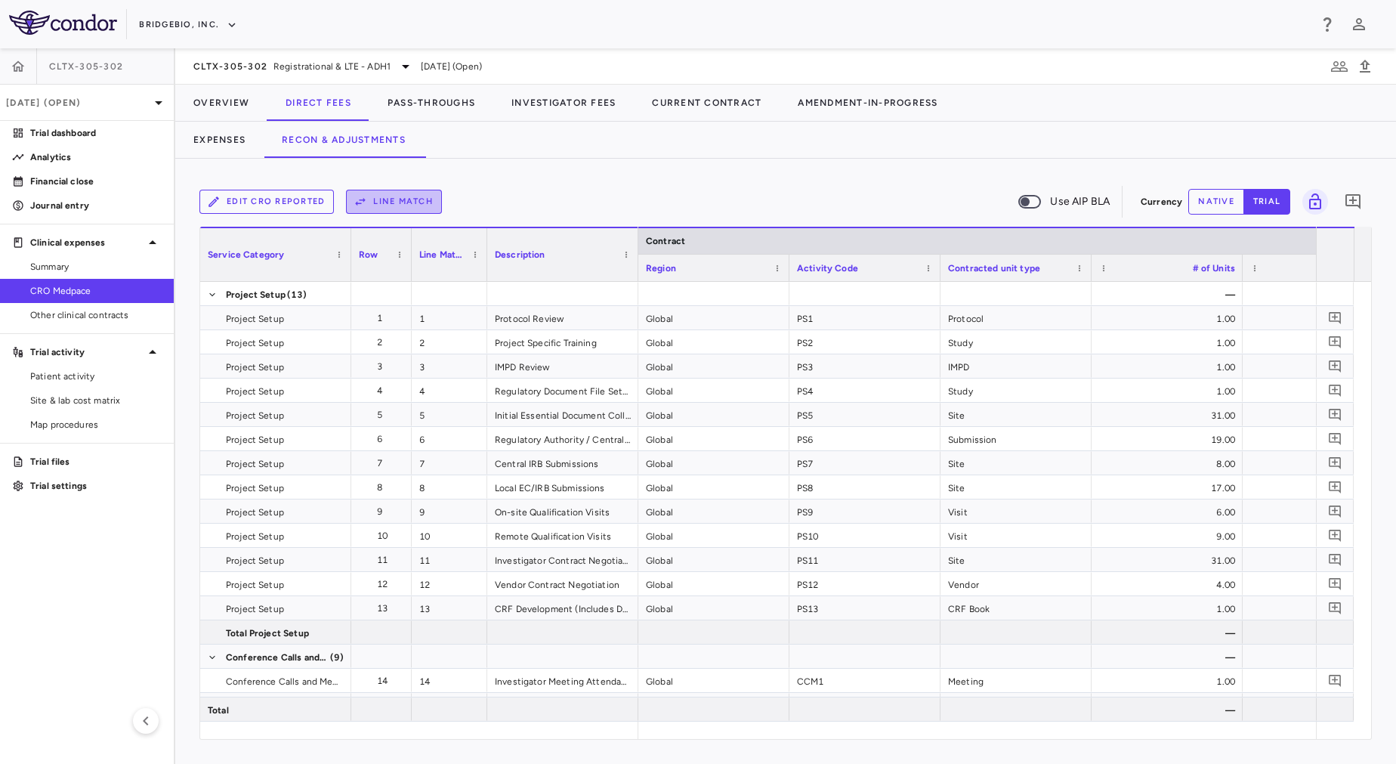
click at [382, 202] on button "Line Match" at bounding box center [394, 202] width 96 height 24
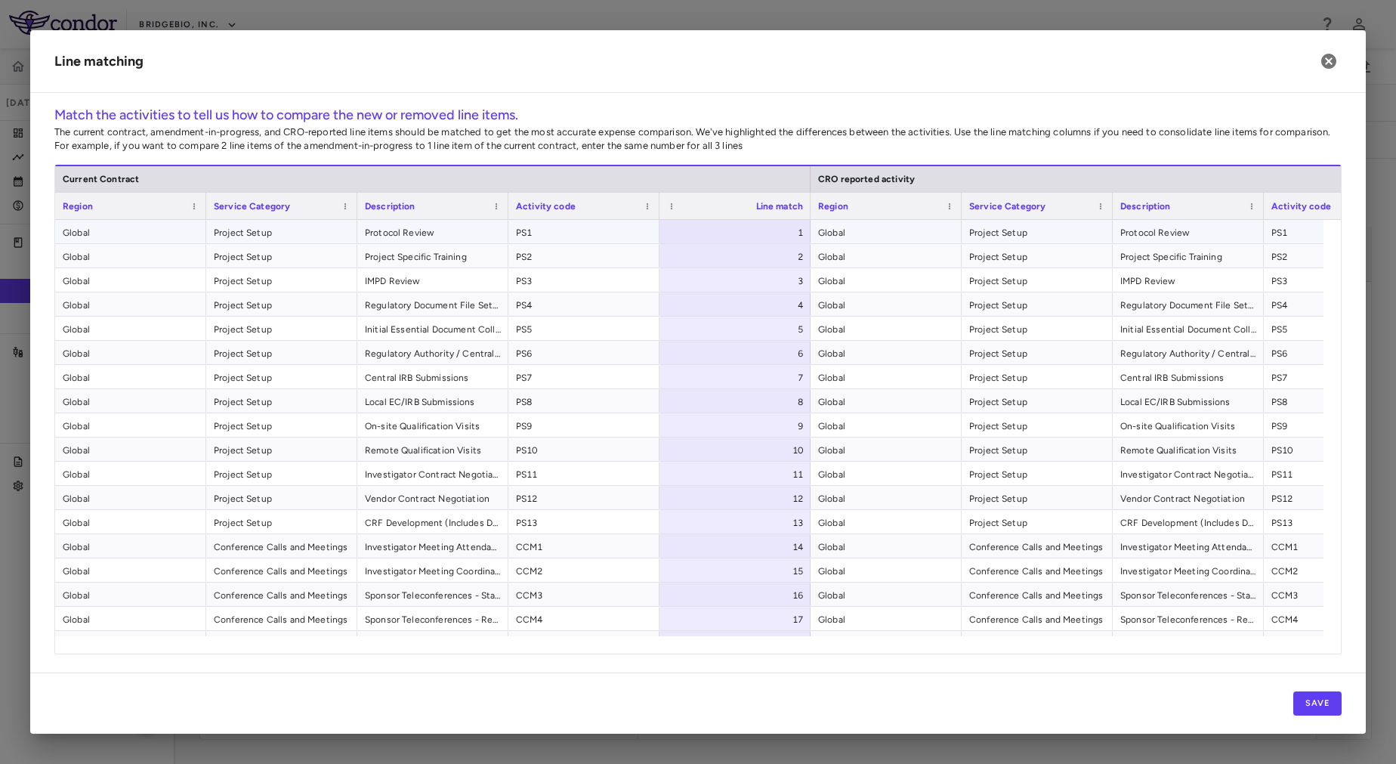
click at [595, 230] on span "PS1" at bounding box center [584, 233] width 136 height 24
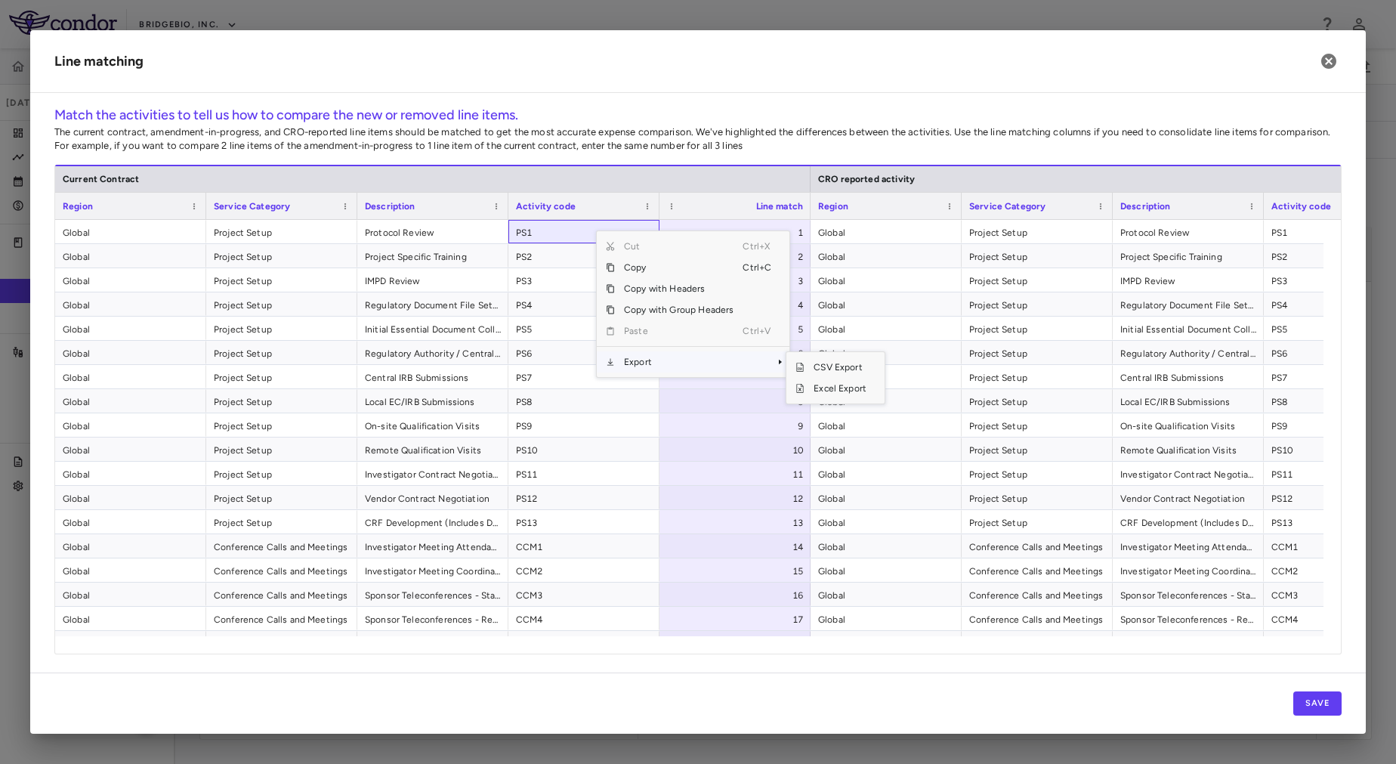
click at [675, 358] on span "Export" at bounding box center [679, 361] width 128 height 21
click at [848, 392] on span "Excel Export" at bounding box center [839, 388] width 71 height 21
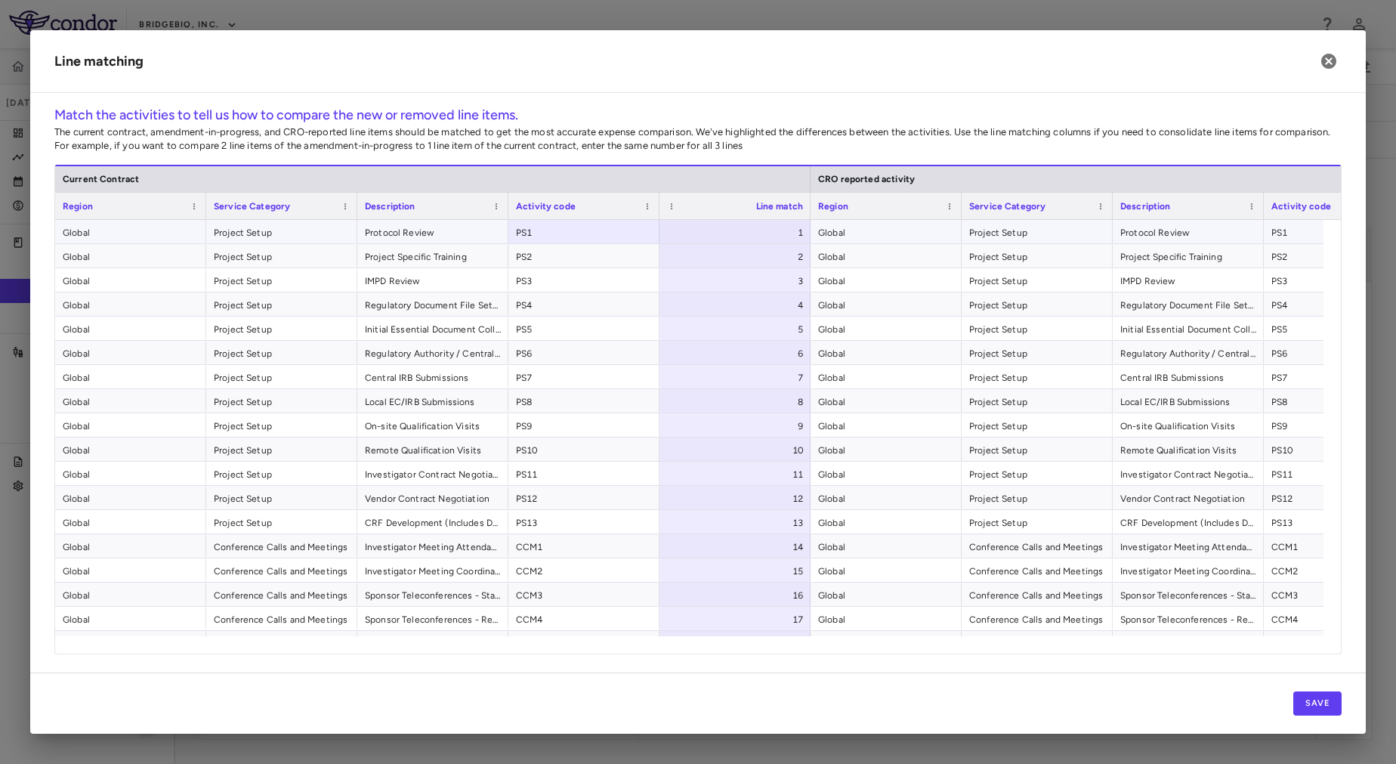
click at [727, 234] on div "1" at bounding box center [738, 233] width 130 height 24
click at [863, 234] on span "Global" at bounding box center [886, 233] width 136 height 24
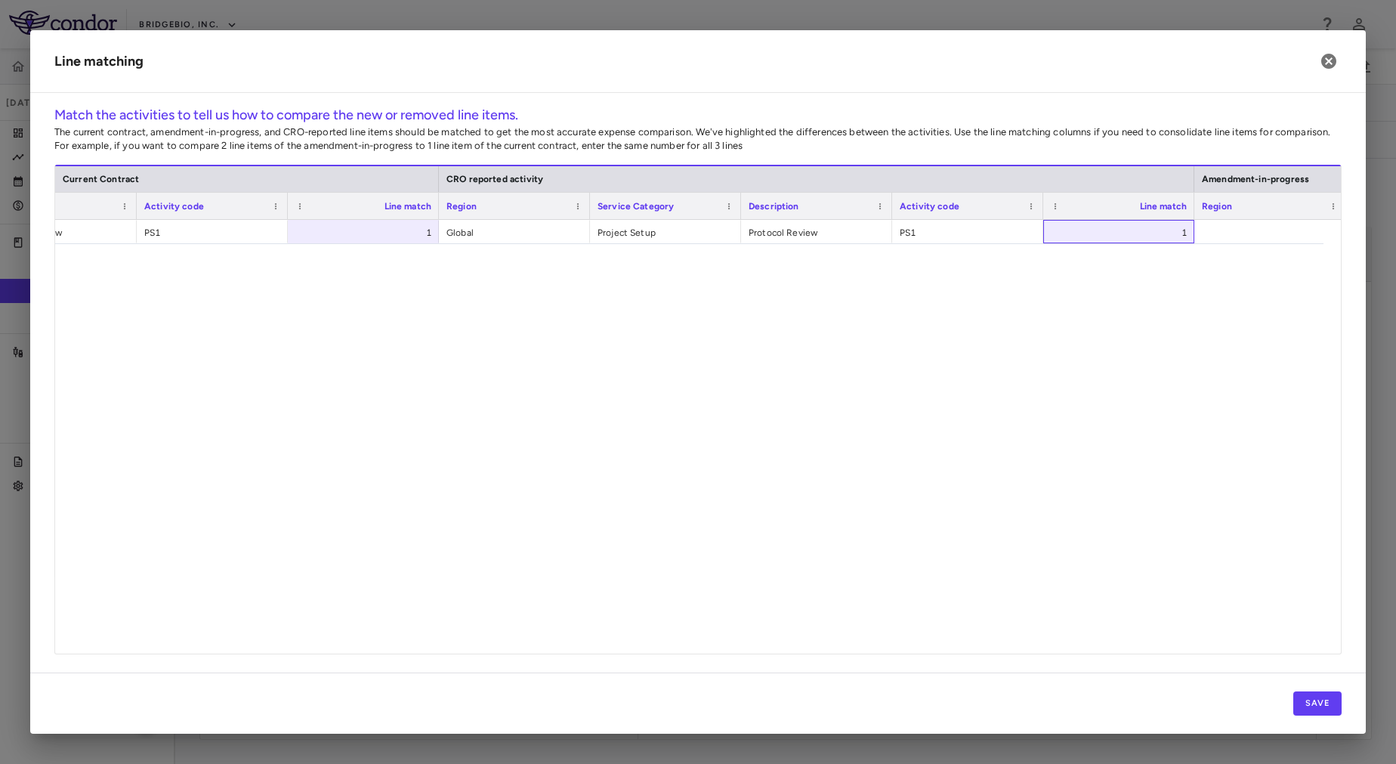
scroll to position [1372, 0]
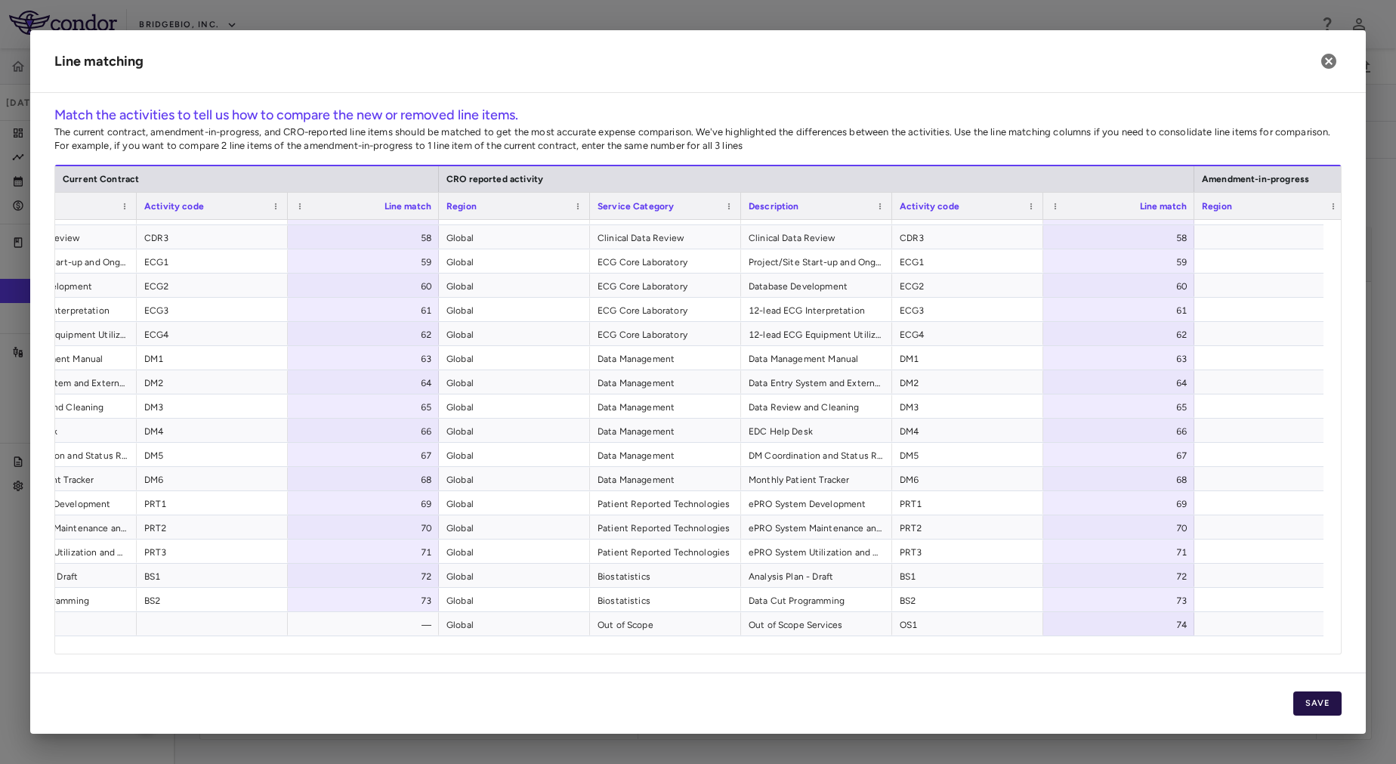
click at [1327, 699] on button "Save" at bounding box center [1317, 703] width 48 height 24
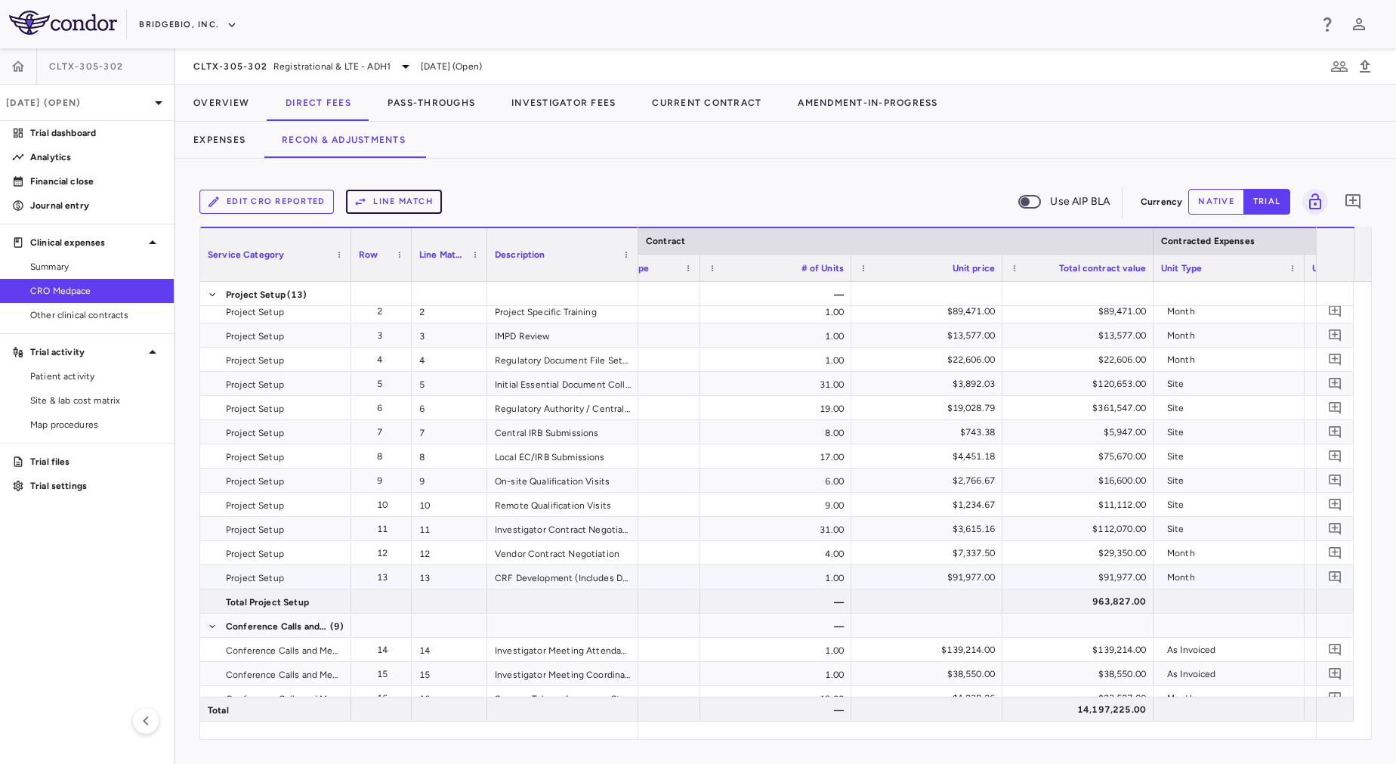
scroll to position [0, 392]
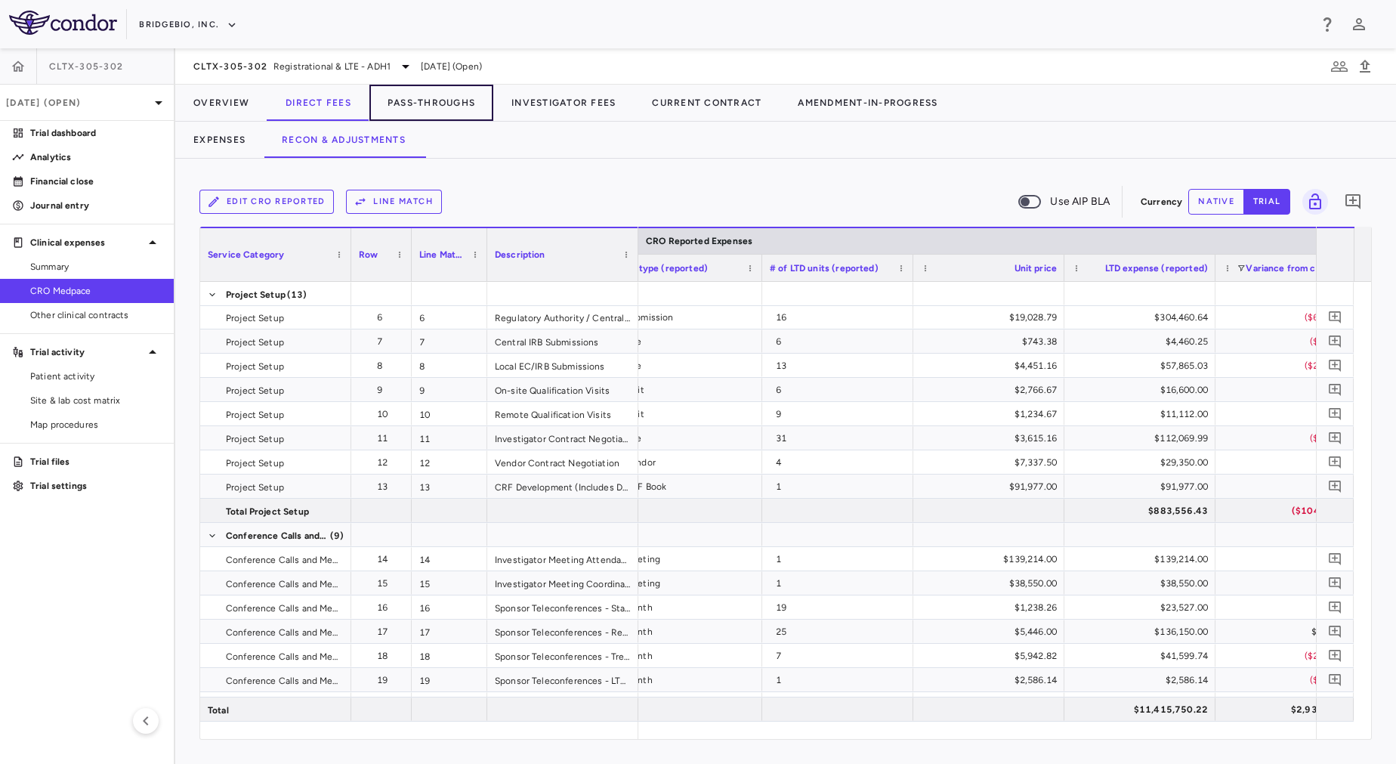
drag, startPoint x: 430, startPoint y: 113, endPoint x: 619, endPoint y: 205, distance: 210.1
click at [619, 205] on div "CLTX-305-302 Registrational & LTE - ADH1 Mar 2025 (Open) Overview Direct Fees P…" at bounding box center [785, 405] width 1220 height 715
click at [448, 112] on button "Pass-Throughs" at bounding box center [431, 103] width 124 height 36
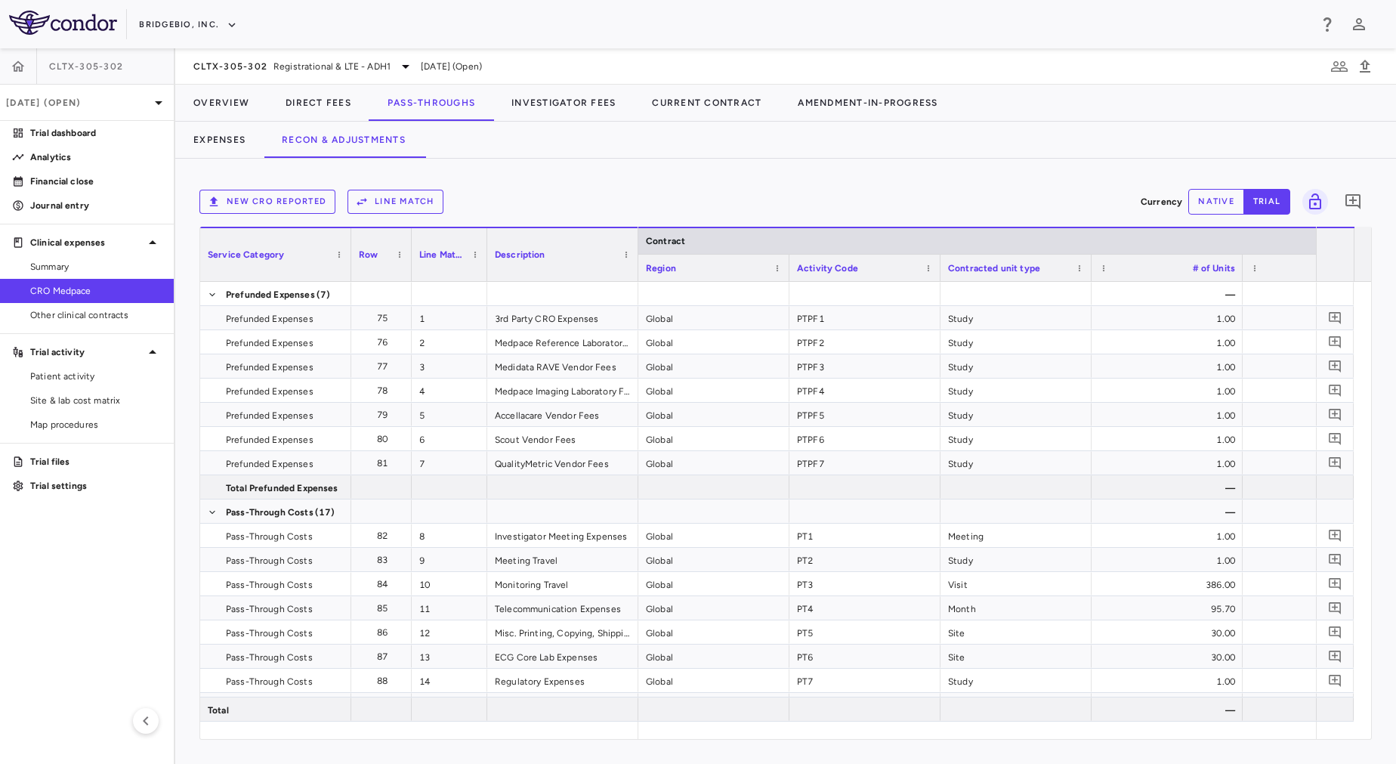
click at [257, 209] on button "New CRO reported" at bounding box center [267, 202] width 136 height 24
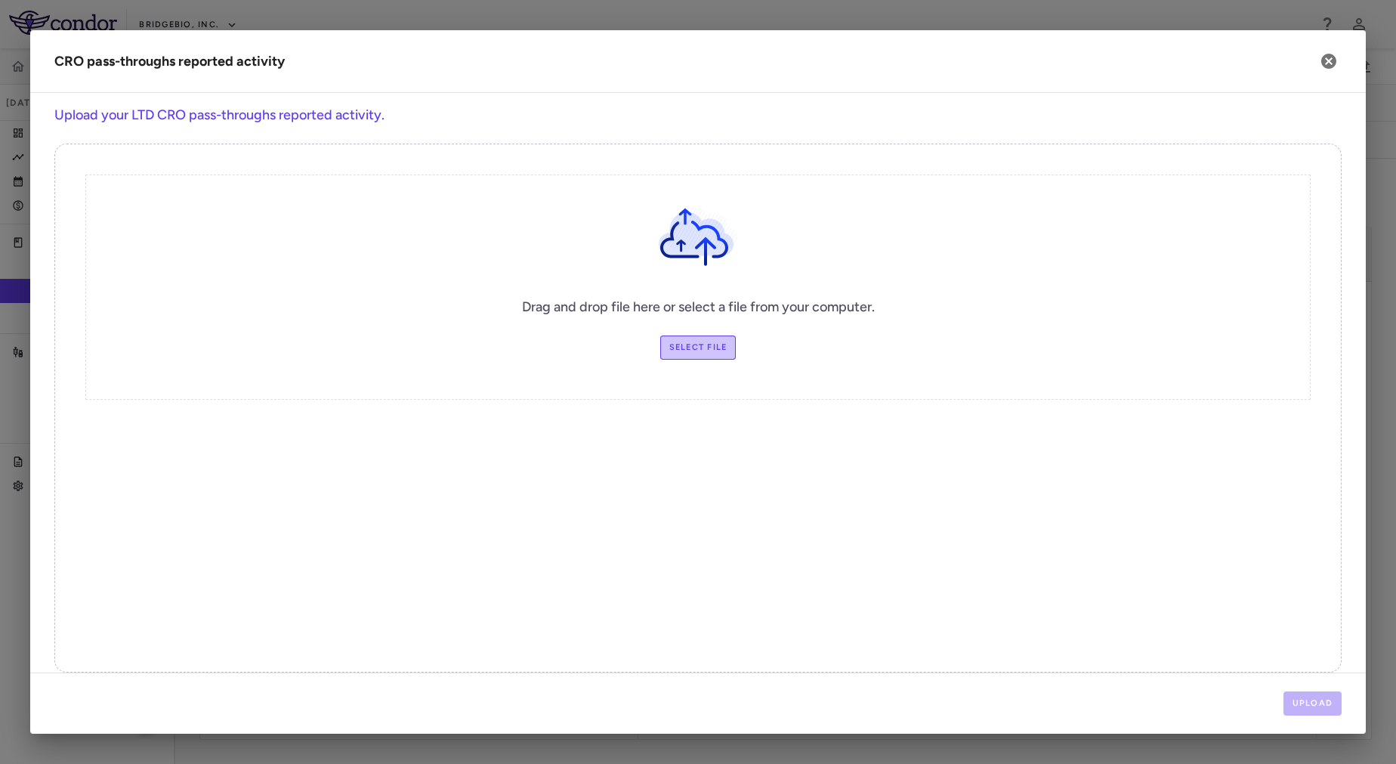
click at [684, 344] on label "Select file" at bounding box center [698, 347] width 76 height 24
click at [0, 0] on input "Select file" at bounding box center [0, 0] width 0 height 0
click at [1319, 706] on button "Upload" at bounding box center [1312, 703] width 59 height 24
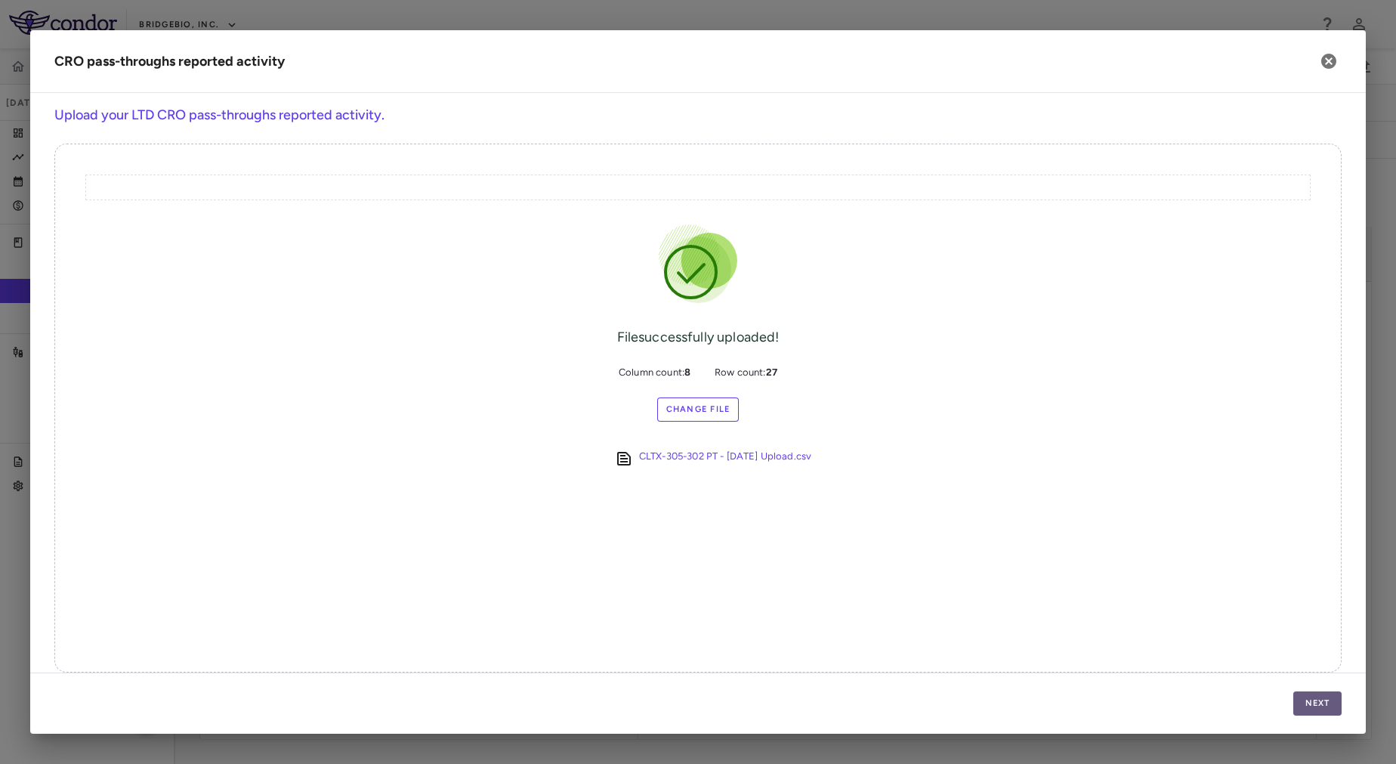
click at [1319, 709] on button "Next" at bounding box center [1317, 703] width 48 height 24
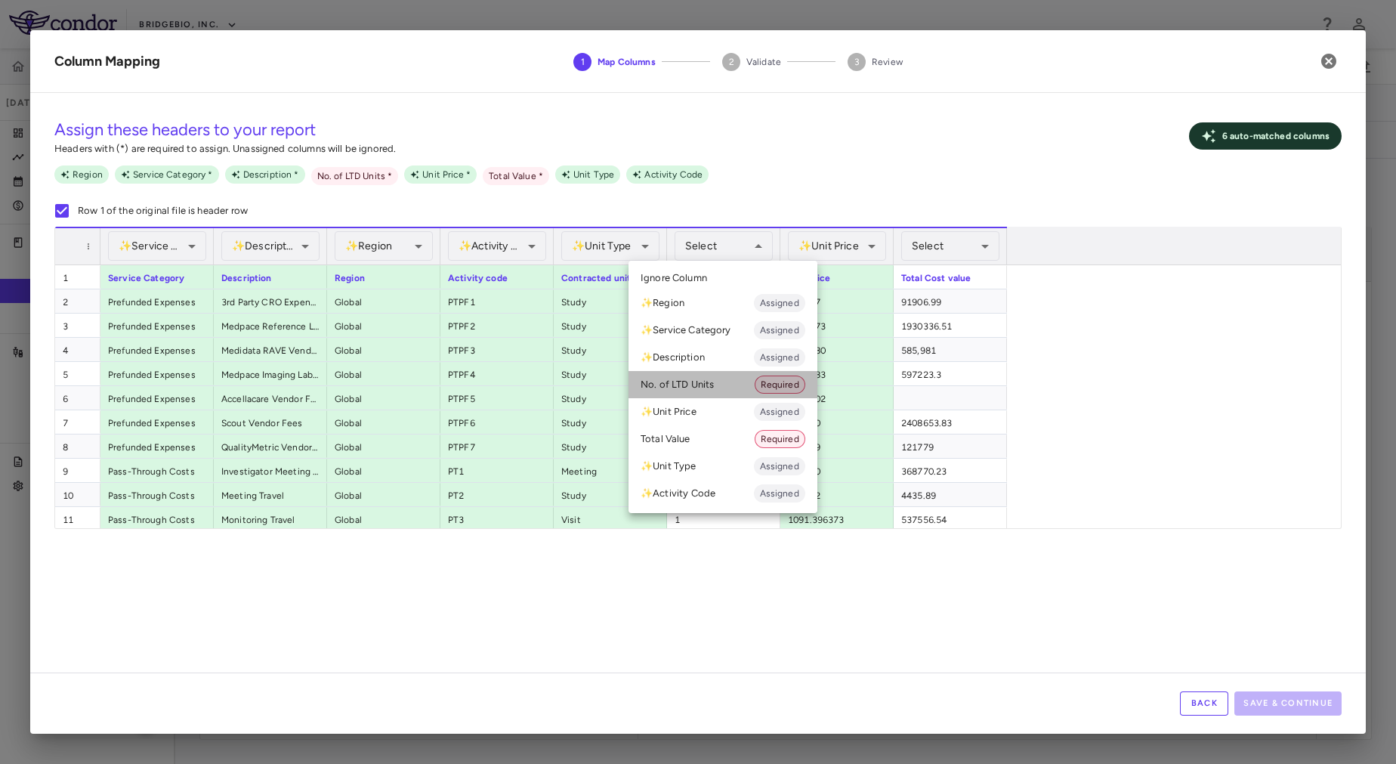
click at [744, 383] on li "No. of LTD Units Required" at bounding box center [722, 384] width 189 height 27
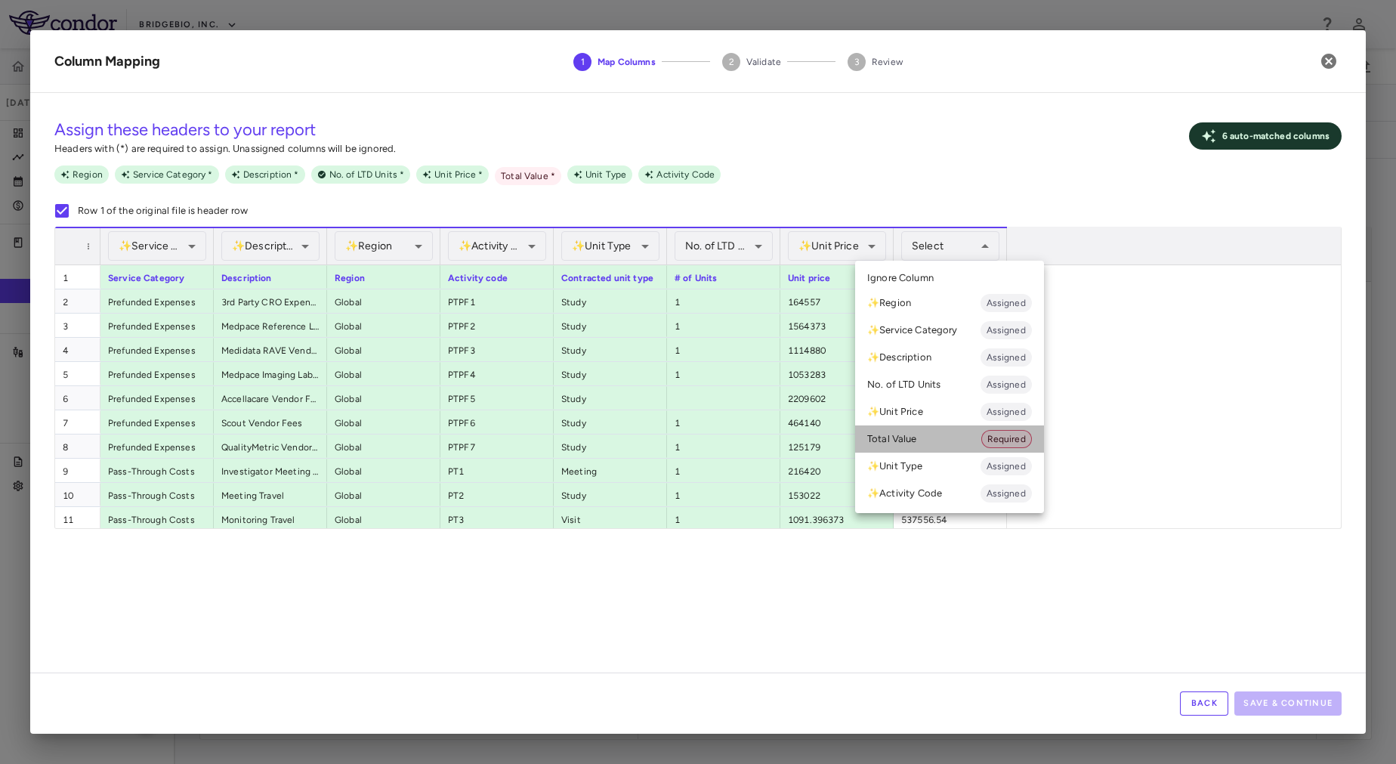
click at [946, 443] on li "Total Value Required" at bounding box center [949, 438] width 189 height 27
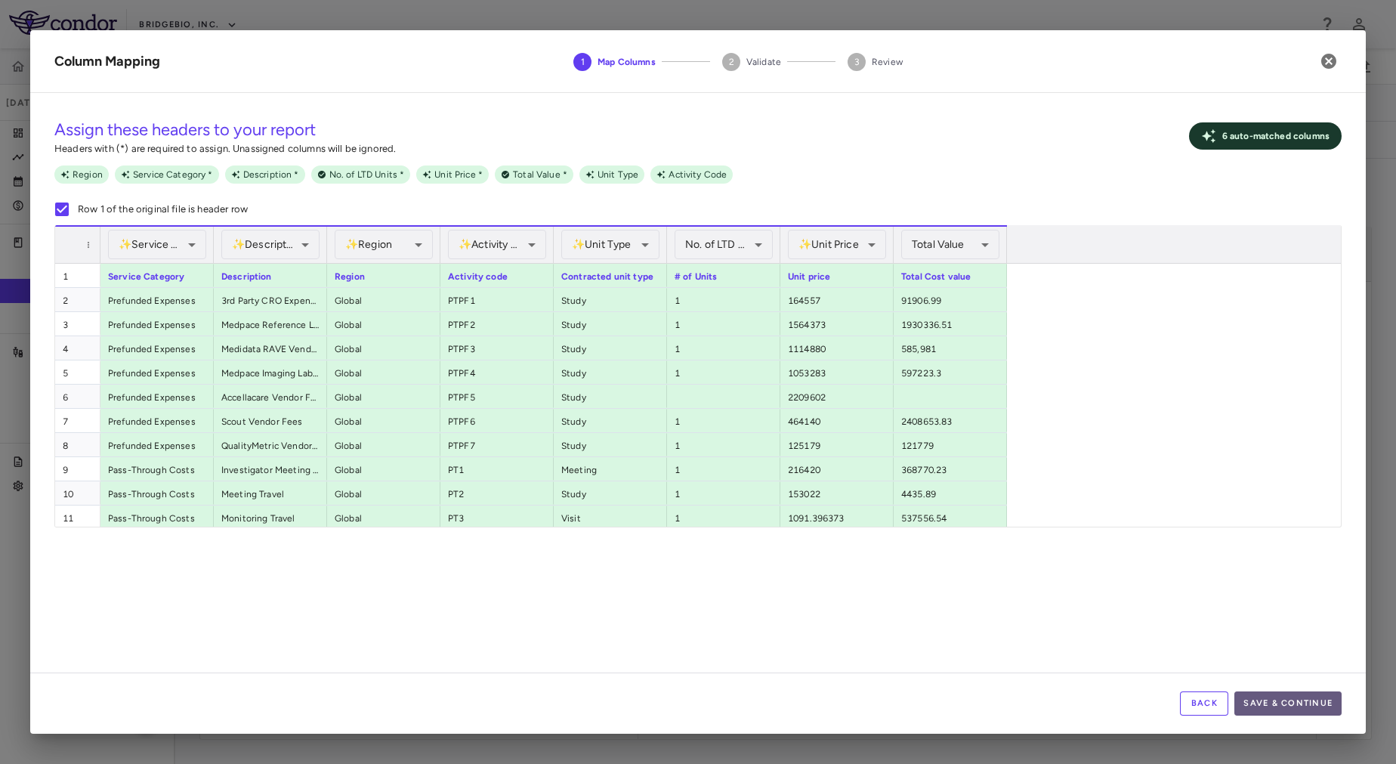
click at [1264, 693] on button "Save & Continue" at bounding box center [1287, 703] width 107 height 24
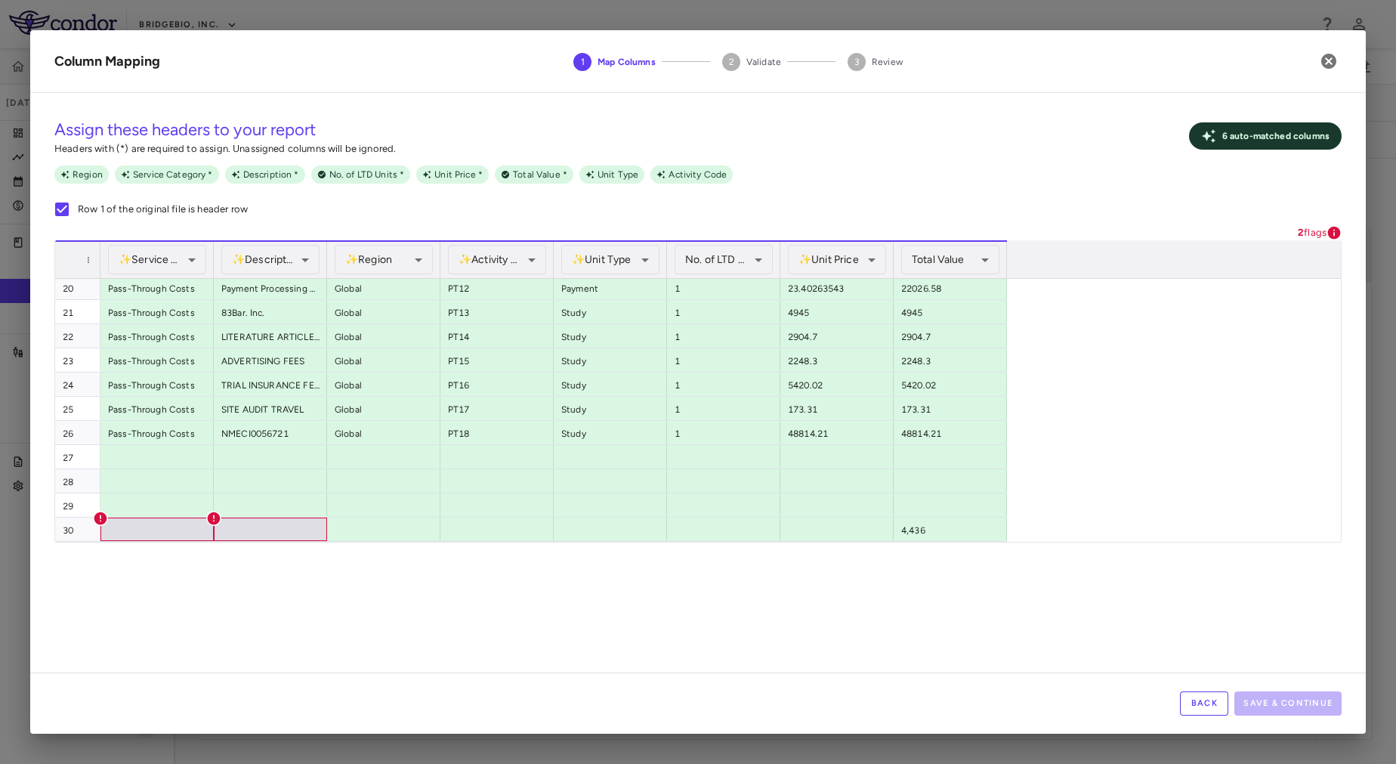
click at [1213, 709] on button "Back" at bounding box center [1204, 703] width 48 height 24
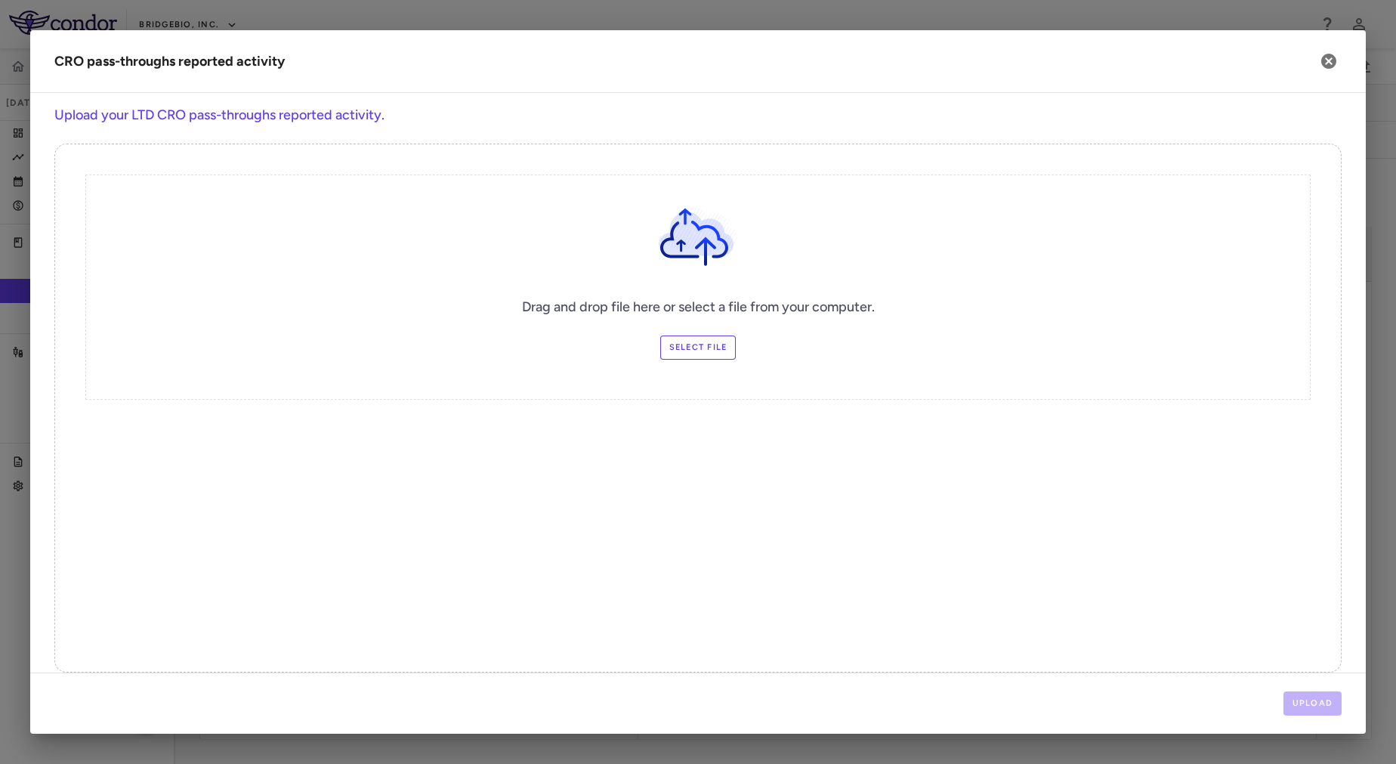
click at [687, 335] on label "Select file" at bounding box center [698, 347] width 76 height 24
click at [0, 0] on input "Select file" at bounding box center [0, 0] width 0 height 0
click at [1326, 699] on button "Upload" at bounding box center [1312, 703] width 59 height 24
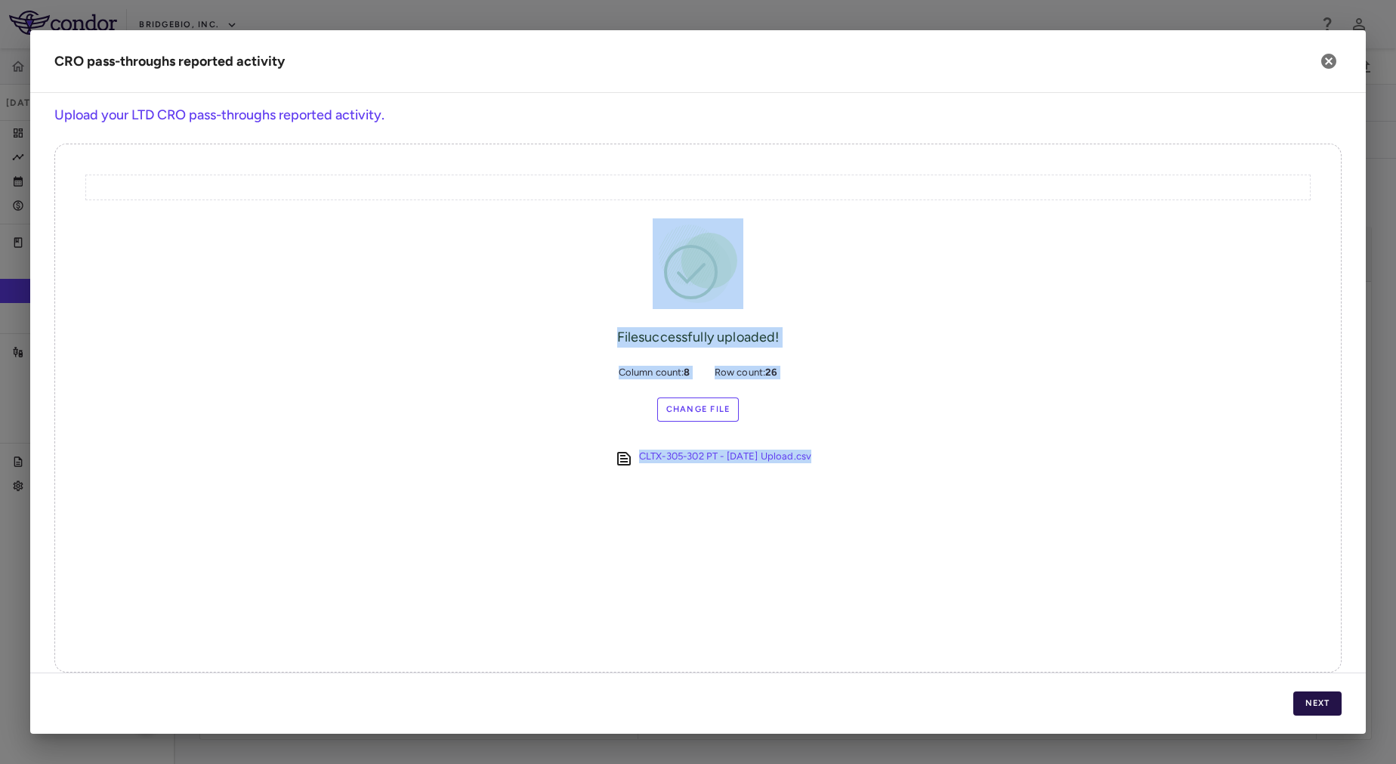
drag, startPoint x: 1120, startPoint y: 521, endPoint x: 1323, endPoint y: 709, distance: 276.8
click at [1323, 709] on div "CRO pass-throughs reported activity Upload your LTD CRO pass-throughs reported …" at bounding box center [697, 381] width 1335 height 703
drag, startPoint x: 1323, startPoint y: 709, endPoint x: 1304, endPoint y: 706, distance: 19.1
click at [1304, 706] on button "Next" at bounding box center [1317, 703] width 48 height 24
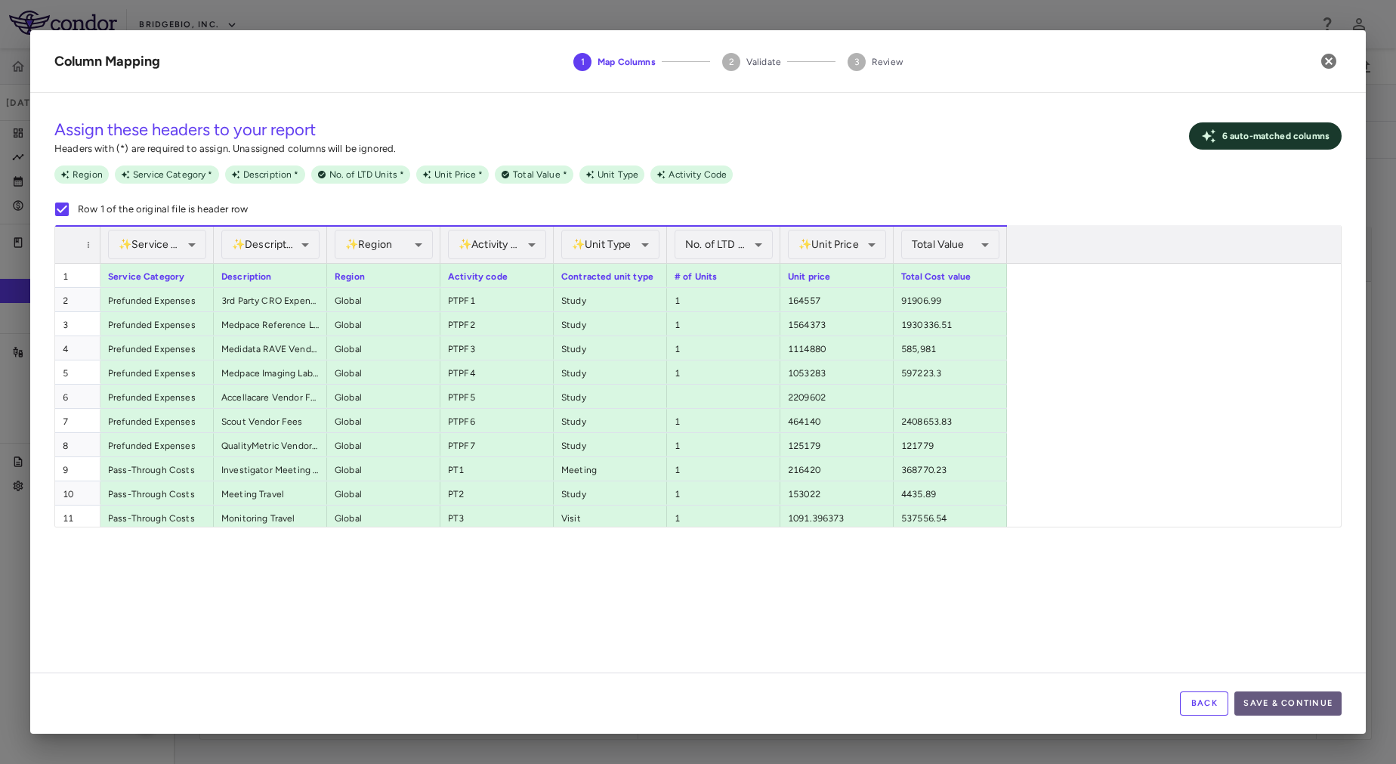
click at [1316, 700] on button "Save & Continue" at bounding box center [1287, 703] width 107 height 24
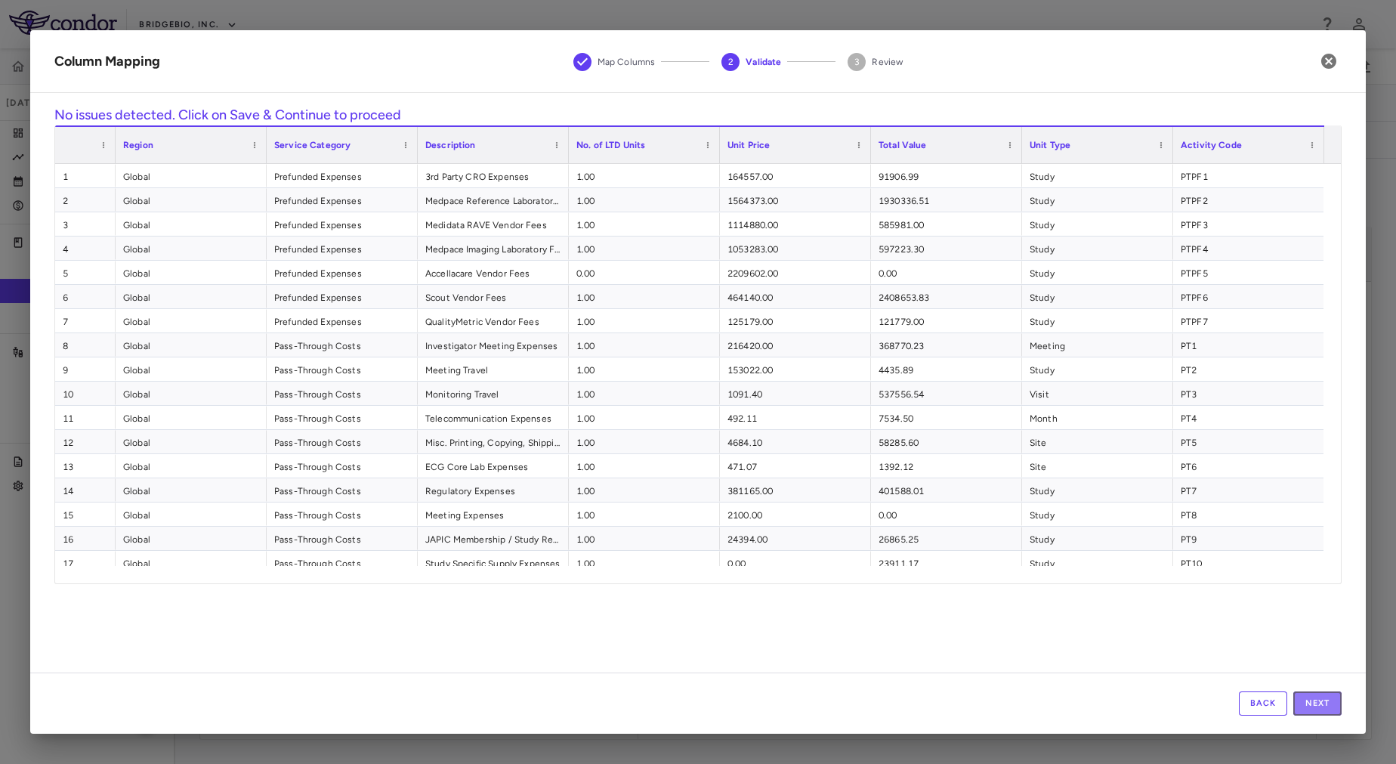
click at [1316, 700] on button "Next" at bounding box center [1317, 703] width 48 height 24
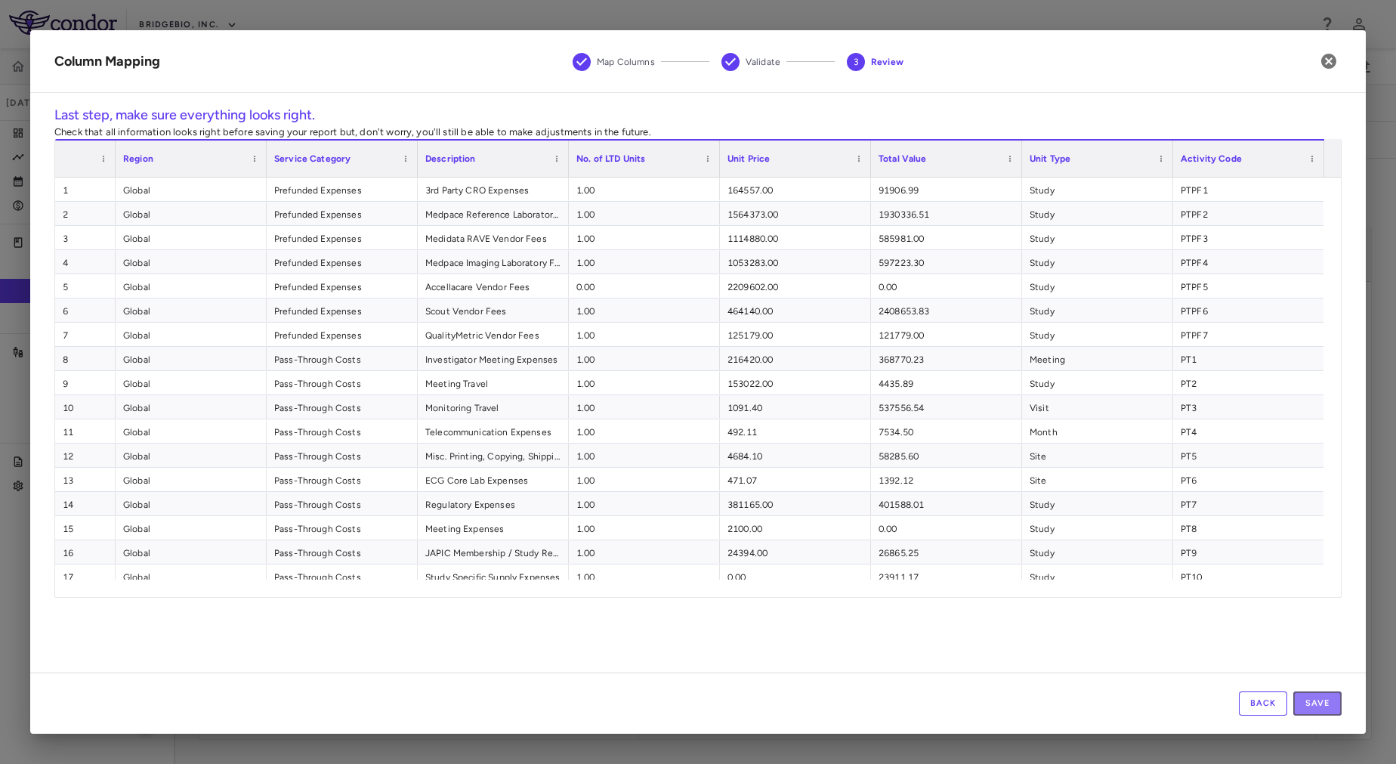
click at [1316, 700] on button "Save" at bounding box center [1317, 703] width 48 height 24
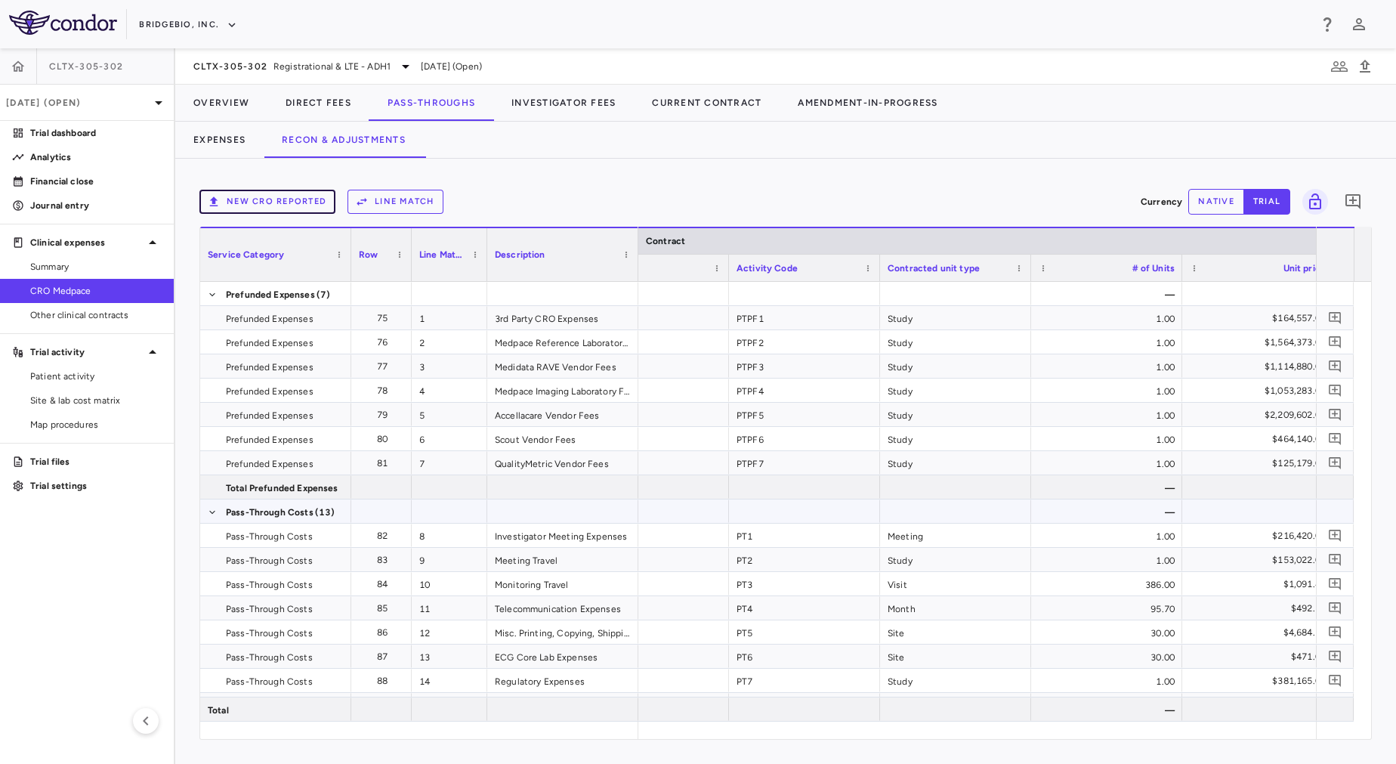
scroll to position [0, 74]
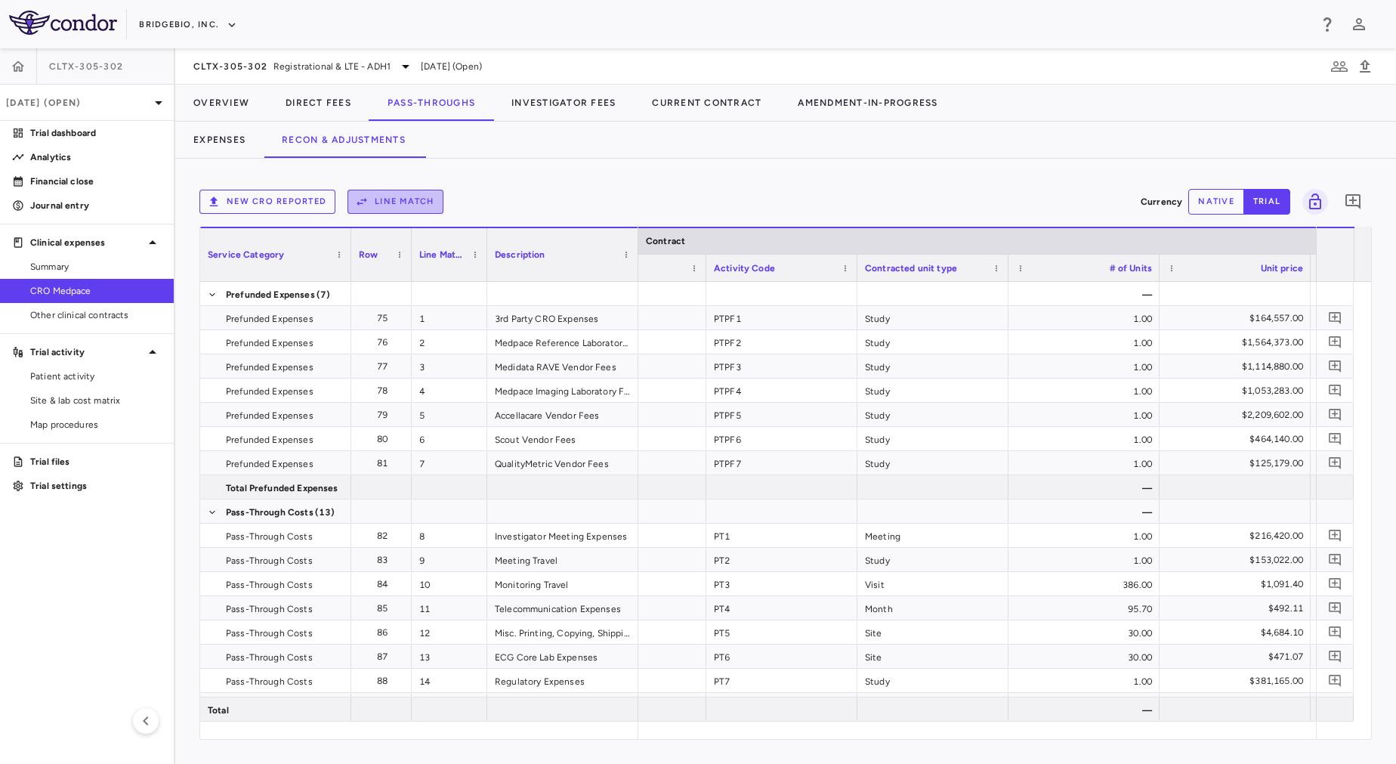
click at [416, 208] on button "Line Match" at bounding box center [395, 202] width 96 height 24
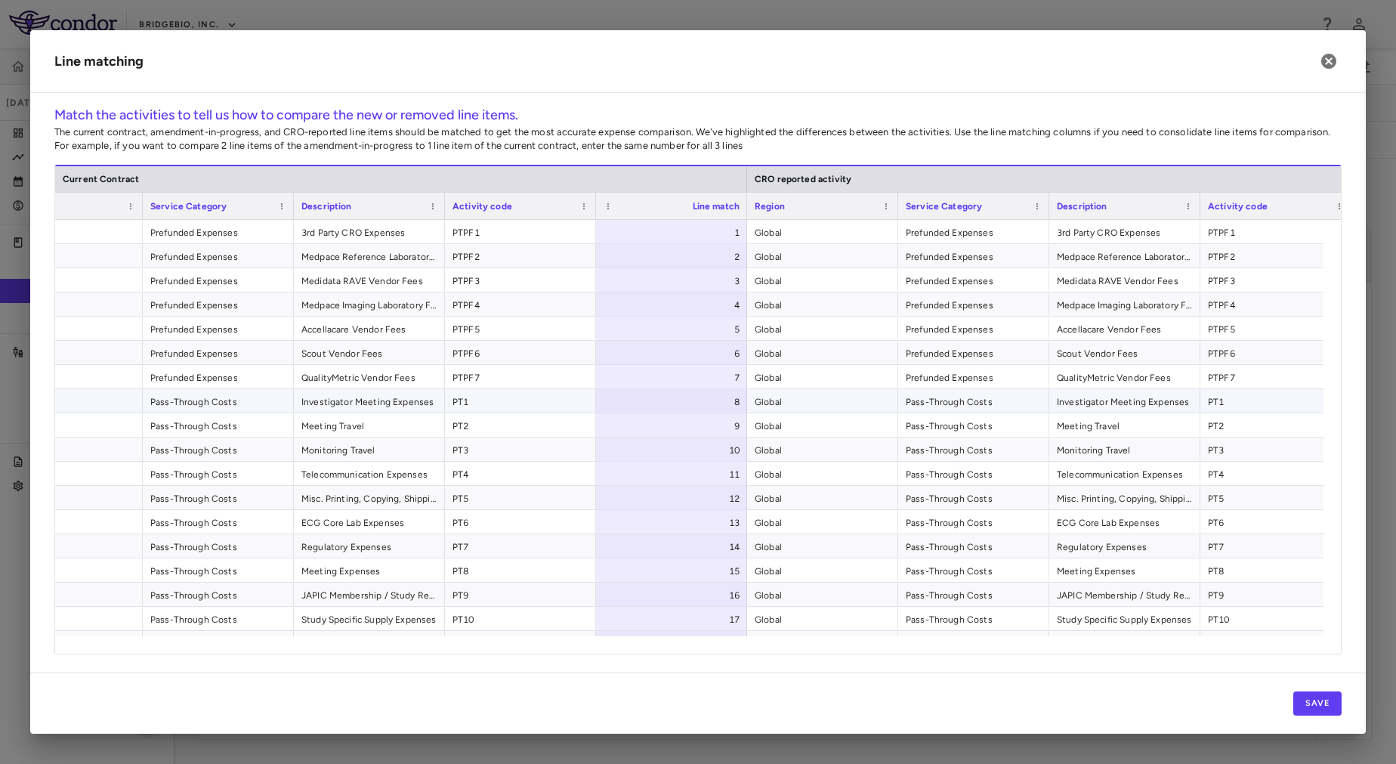
scroll to position [0, 65]
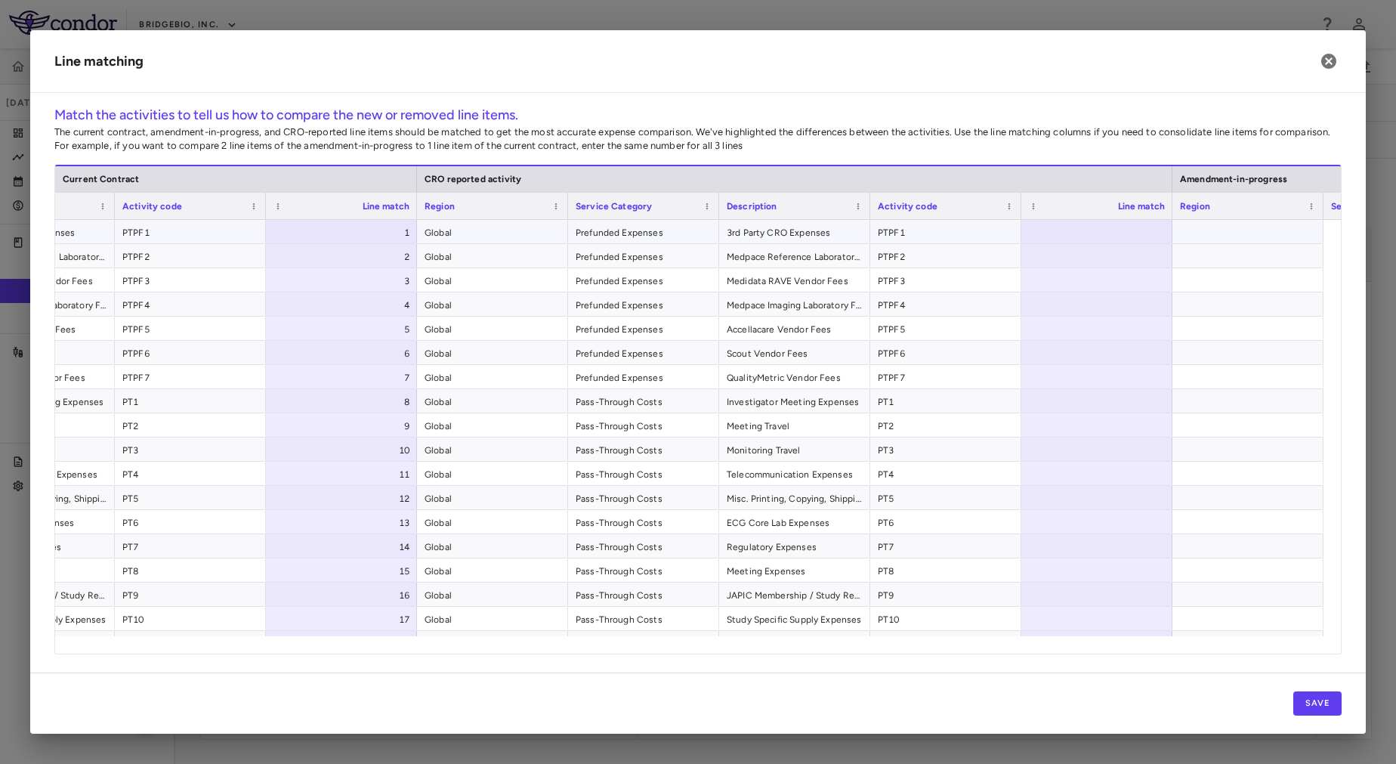
click at [1050, 218] on div "Line match" at bounding box center [1097, 206] width 136 height 26
click at [1063, 230] on div at bounding box center [1096, 231] width 151 height 23
click at [1083, 268] on div at bounding box center [1096, 279] width 151 height 23
click at [1082, 262] on div at bounding box center [1096, 255] width 151 height 23
type input "*"
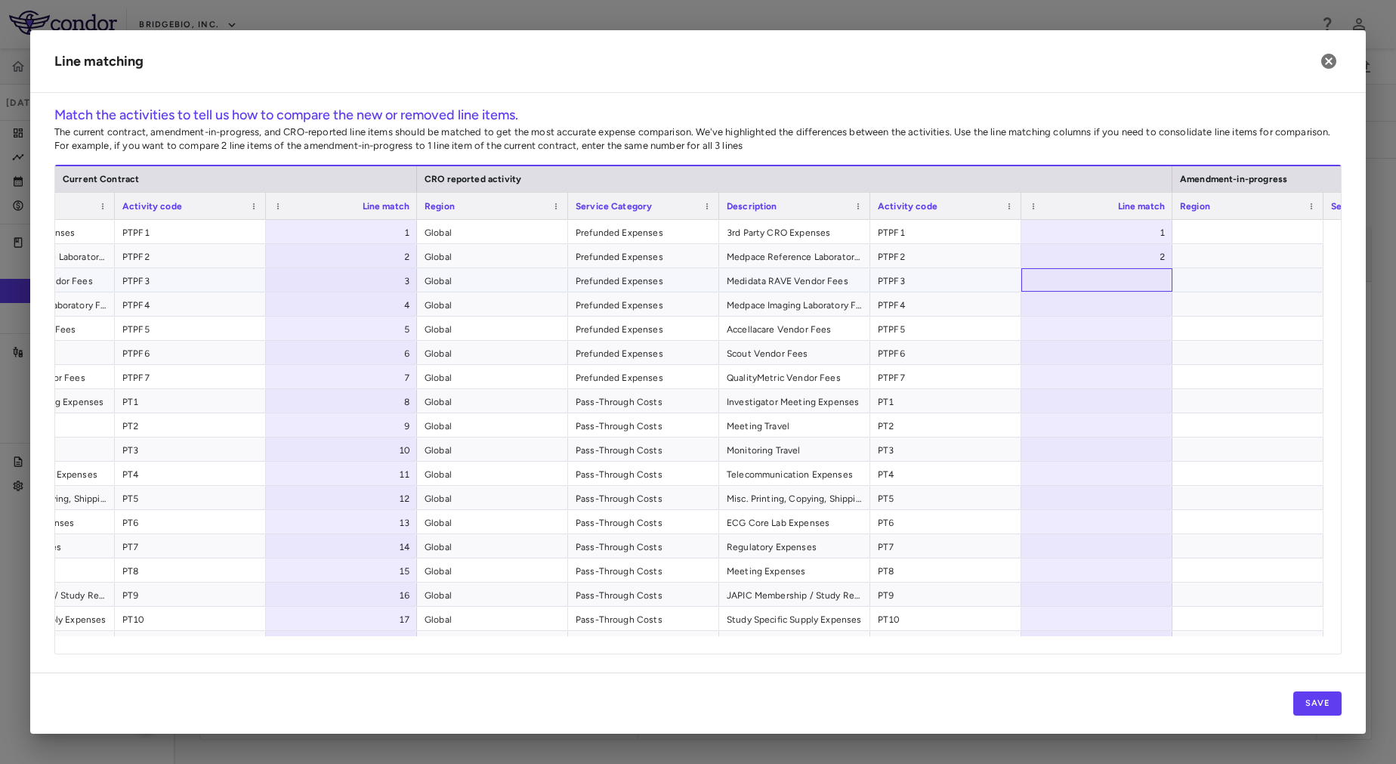
click at [1085, 285] on div at bounding box center [1096, 279] width 151 height 23
type input "*"
click at [1088, 300] on div at bounding box center [1096, 303] width 151 height 23
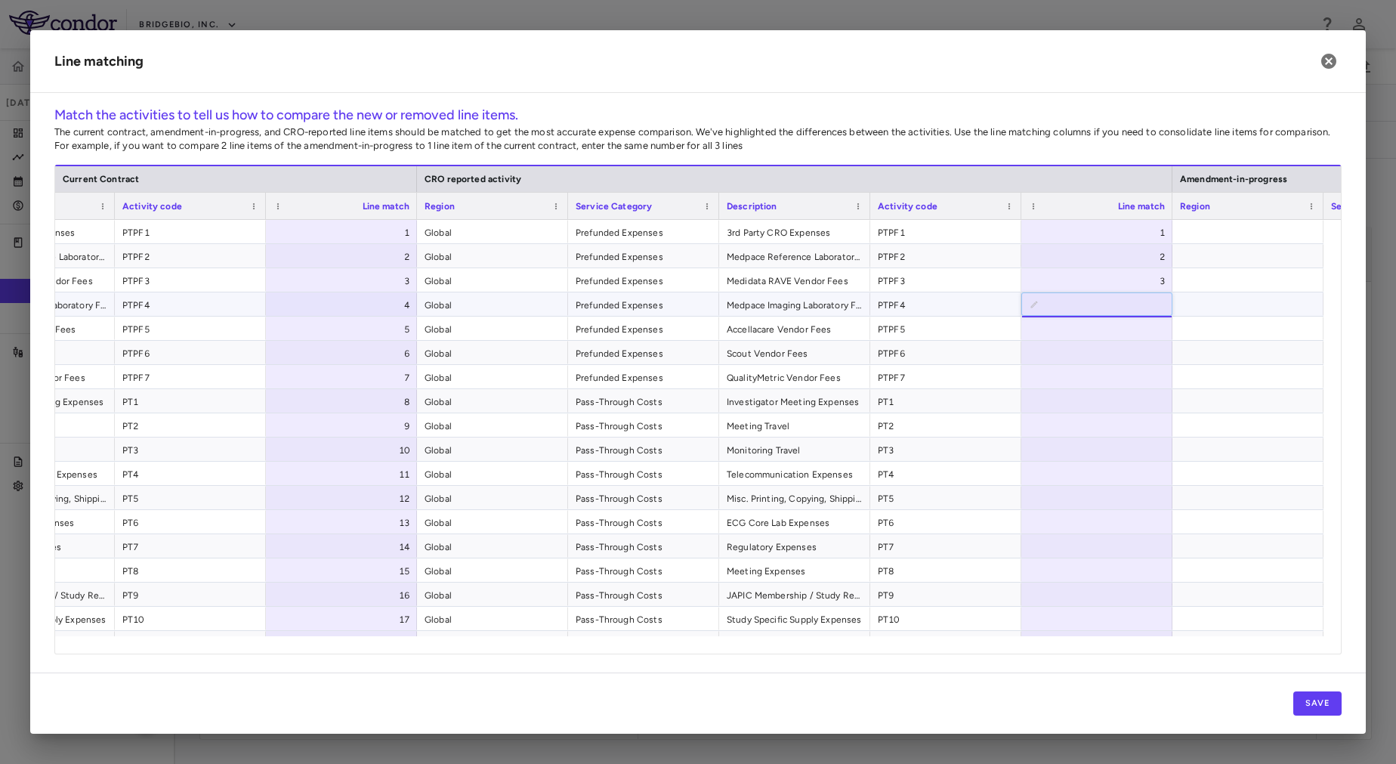
type input "*"
click at [1099, 332] on div at bounding box center [1096, 327] width 151 height 23
type input "*"
click at [1109, 360] on div at bounding box center [1096, 352] width 151 height 23
type input "*"
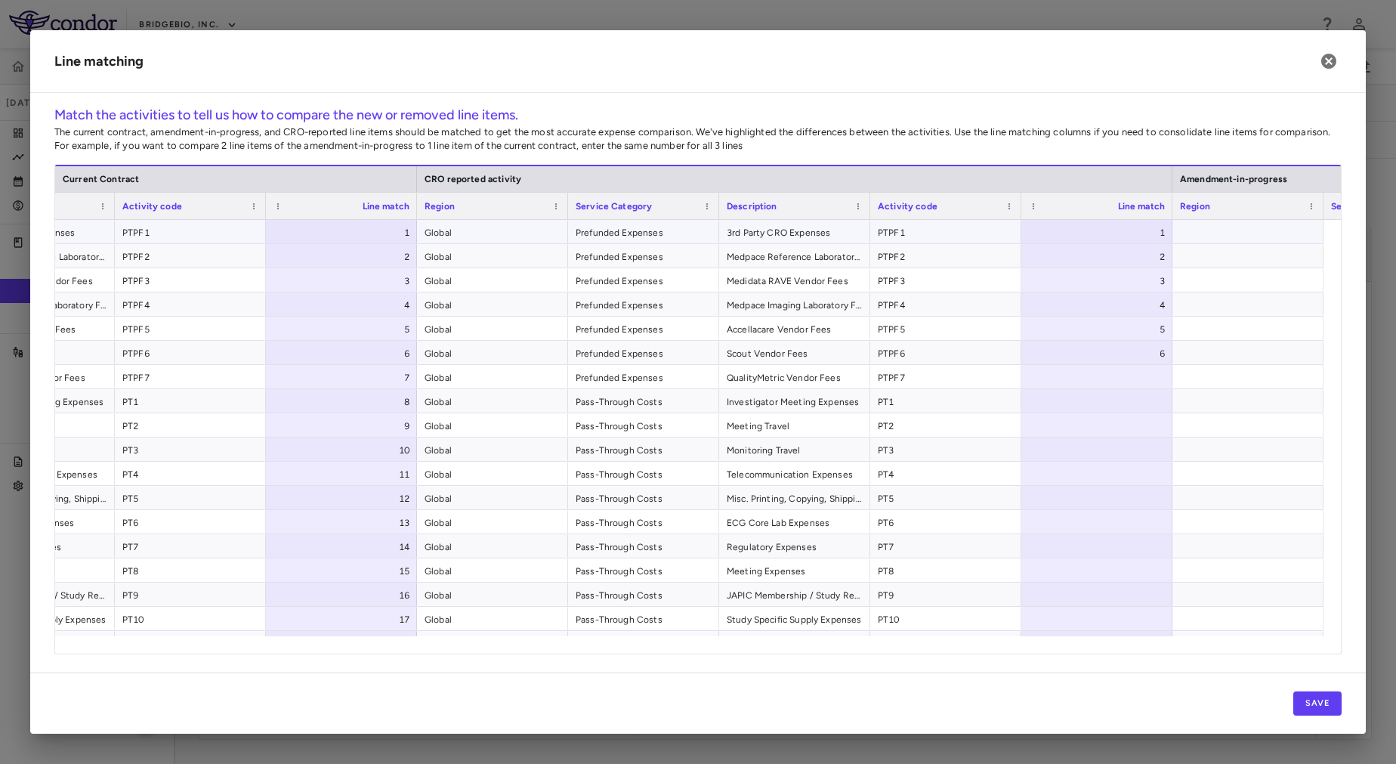
click at [385, 227] on div "1" at bounding box center [344, 233] width 130 height 24
click at [706, 242] on span "Prefunded Expenses" at bounding box center [644, 233] width 136 height 24
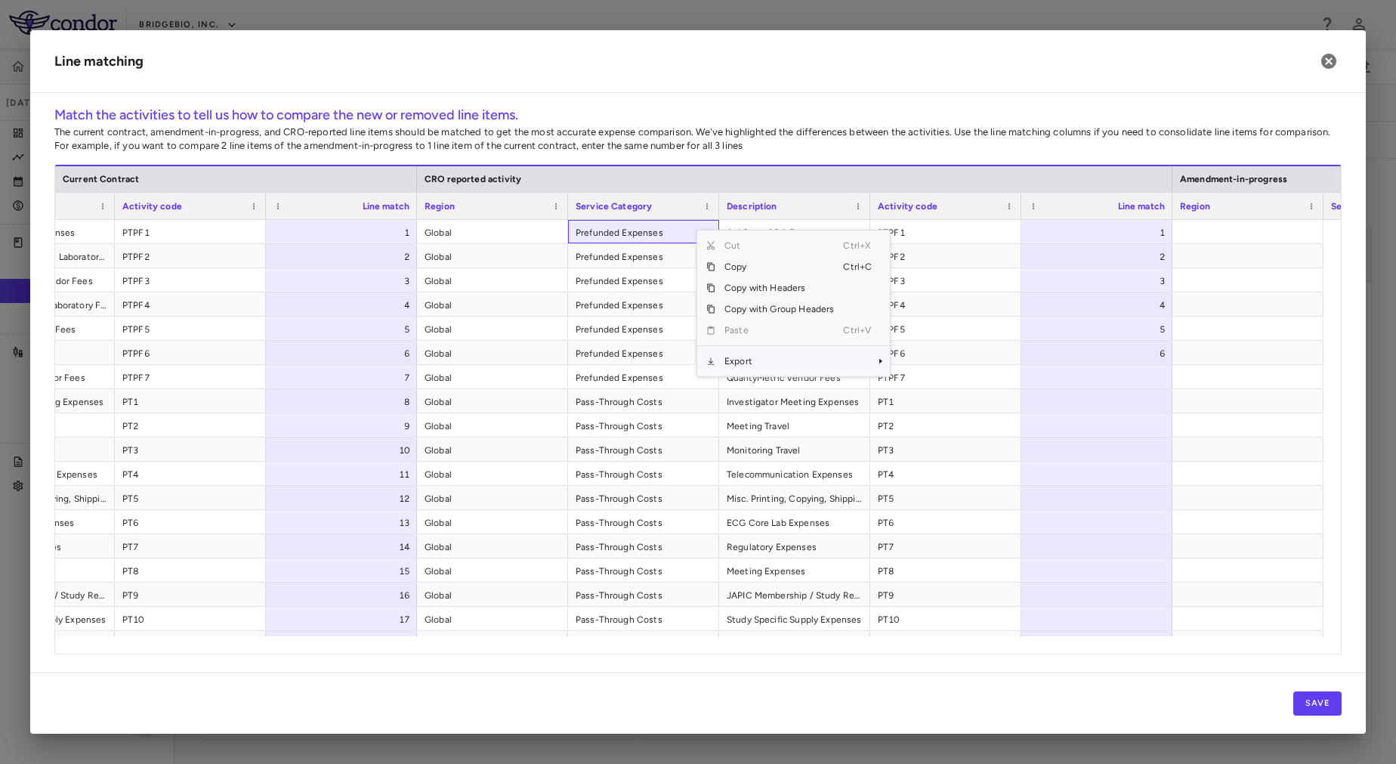
click at [740, 356] on span "Export" at bounding box center [779, 360] width 128 height 21
click at [927, 387] on span "Excel Export" at bounding box center [940, 387] width 71 height 21
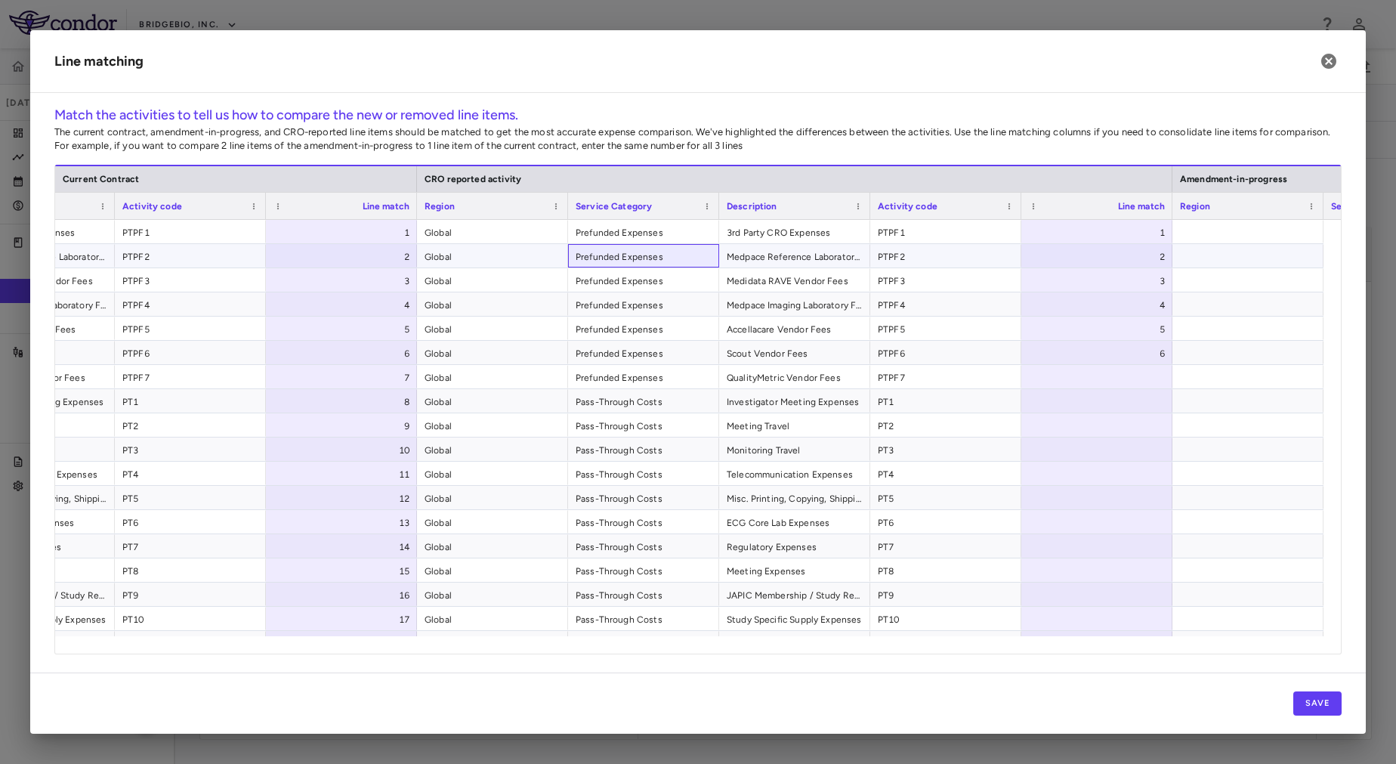
click at [646, 267] on span "Prefunded Expenses" at bounding box center [644, 257] width 136 height 24
click at [788, 229] on span "3rd Party CRO Expenses" at bounding box center [795, 233] width 136 height 24
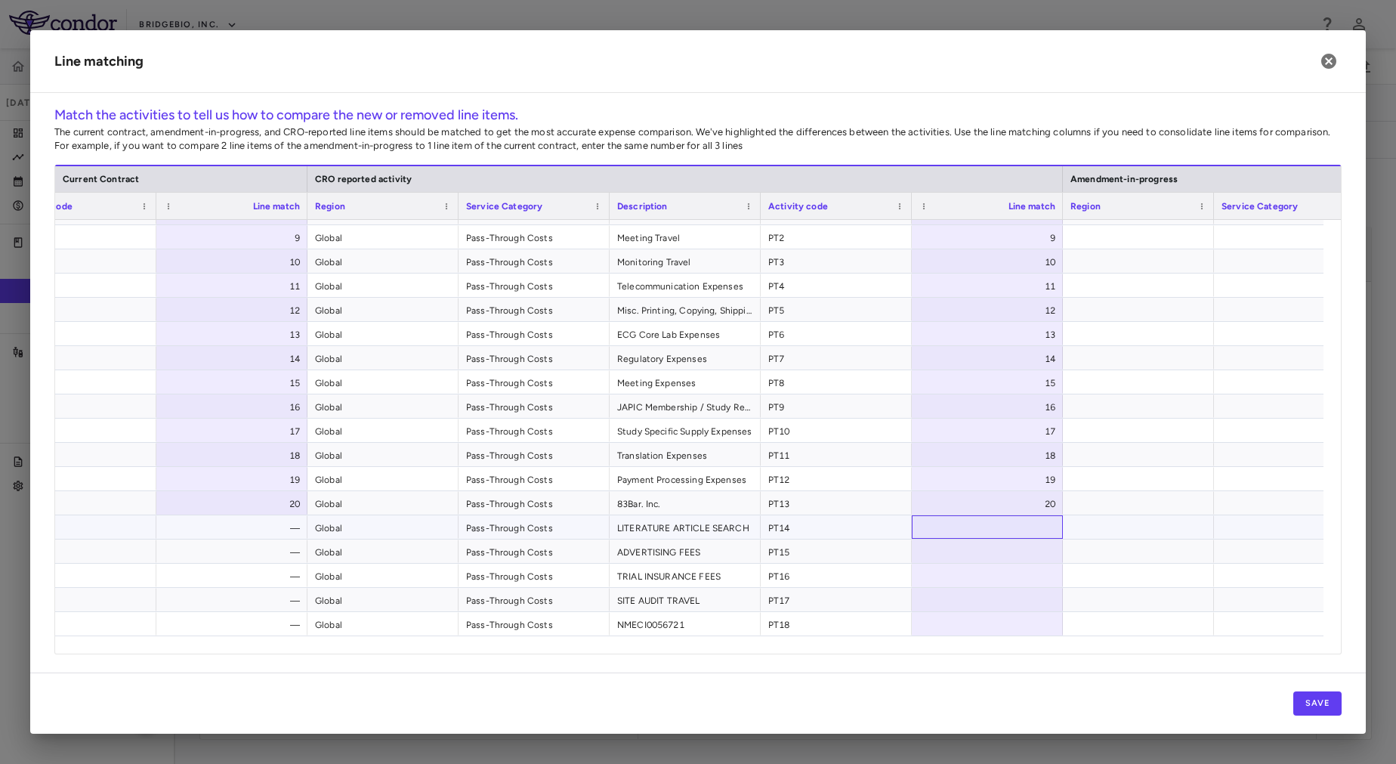
click at [1028, 526] on div at bounding box center [987, 526] width 151 height 23
type input "**"
click at [1024, 552] on div at bounding box center [987, 550] width 151 height 23
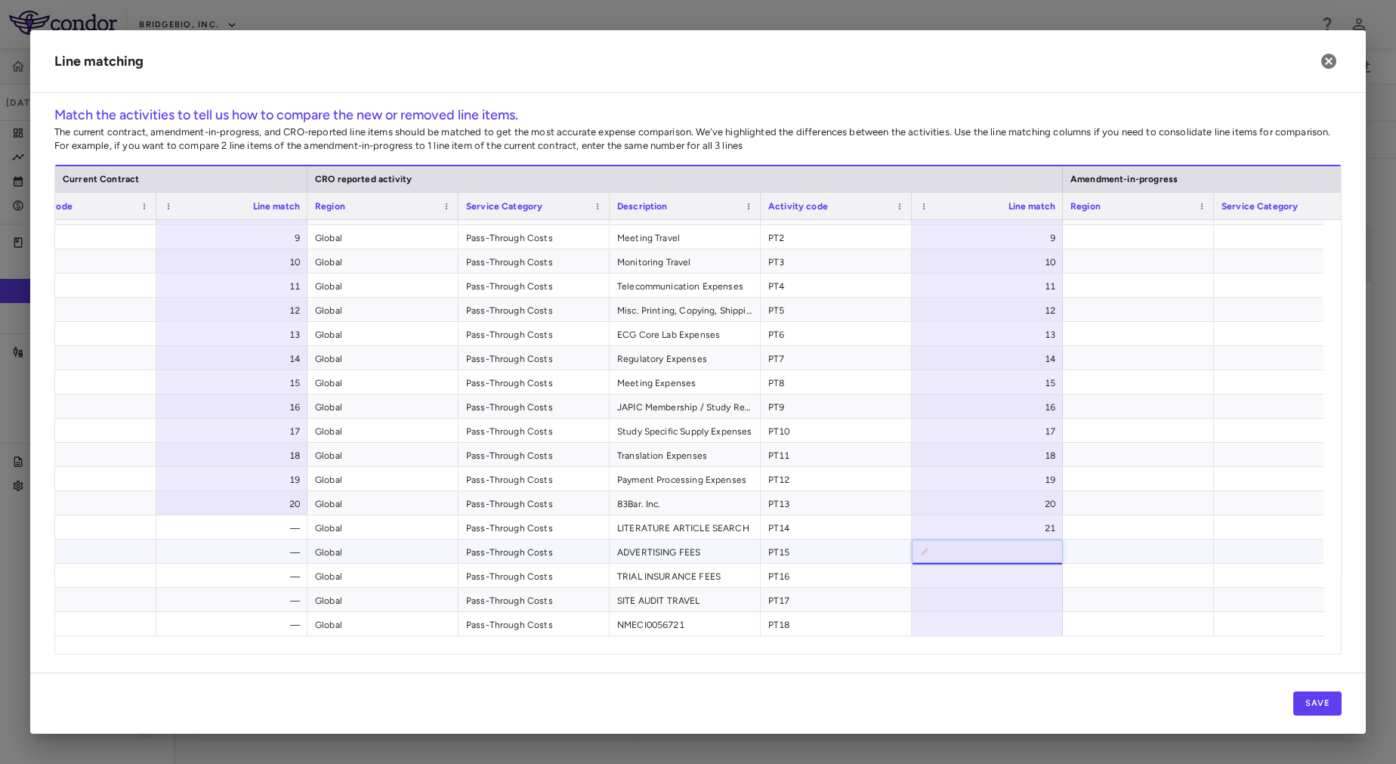
type input "**"
click at [1014, 582] on div at bounding box center [987, 574] width 151 height 23
type input "**"
click at [1015, 600] on div at bounding box center [987, 599] width 151 height 23
type input "**"
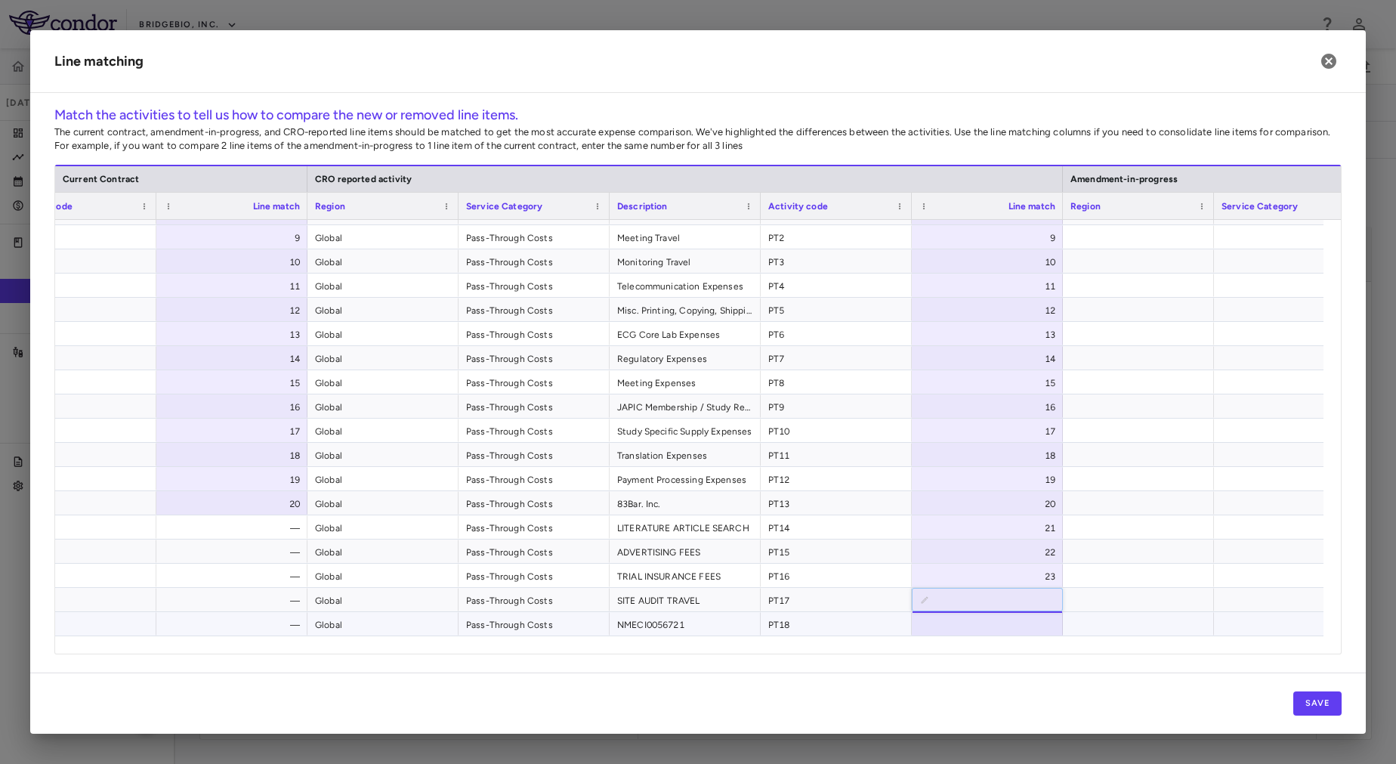
click at [1020, 624] on div at bounding box center [987, 623] width 151 height 23
type input "**"
click at [1143, 622] on div at bounding box center [1138, 622] width 151 height 23
click at [1304, 701] on button "Save" at bounding box center [1317, 703] width 48 height 24
